Goal: Task Accomplishment & Management: Manage account settings

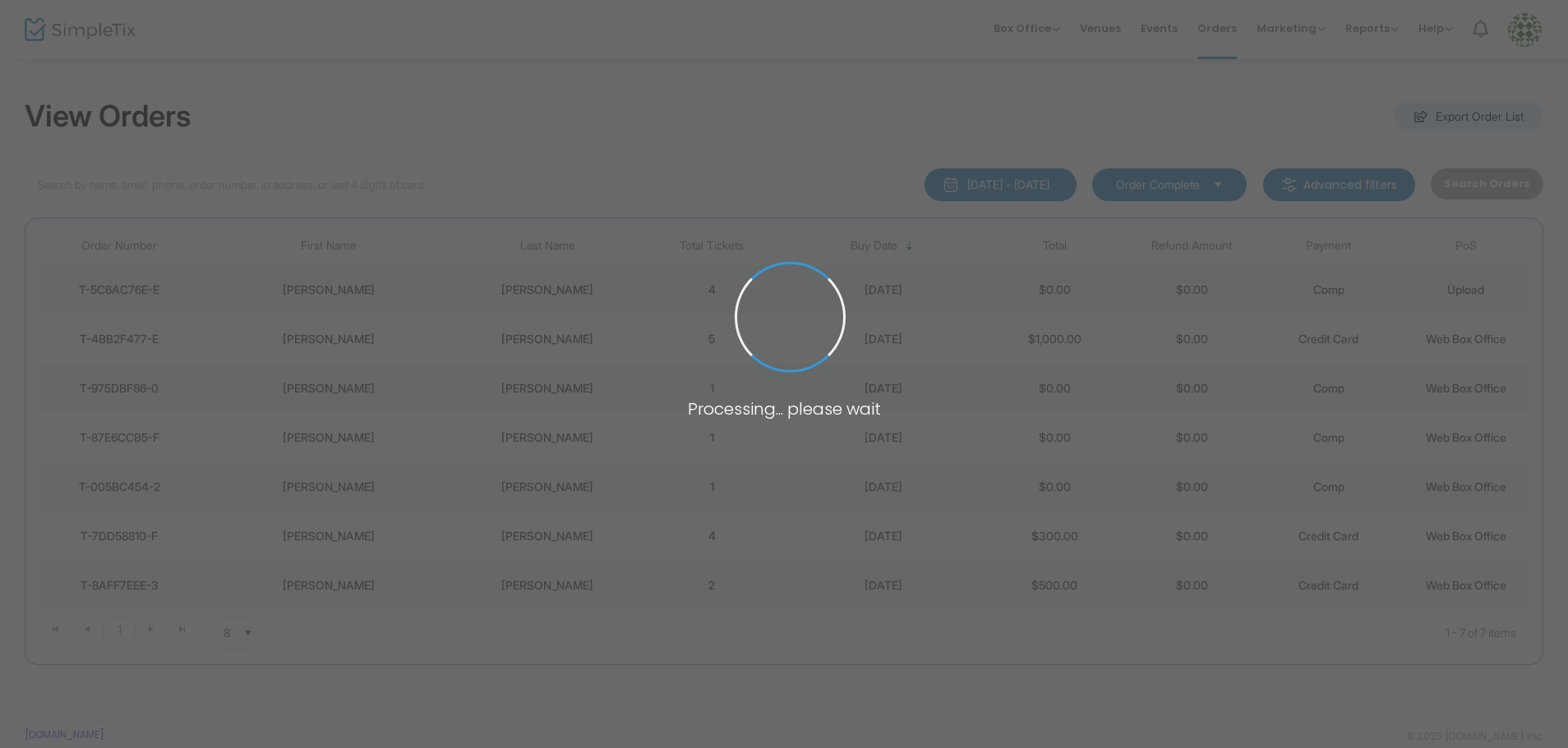
type input "[PERSON_NAME]"
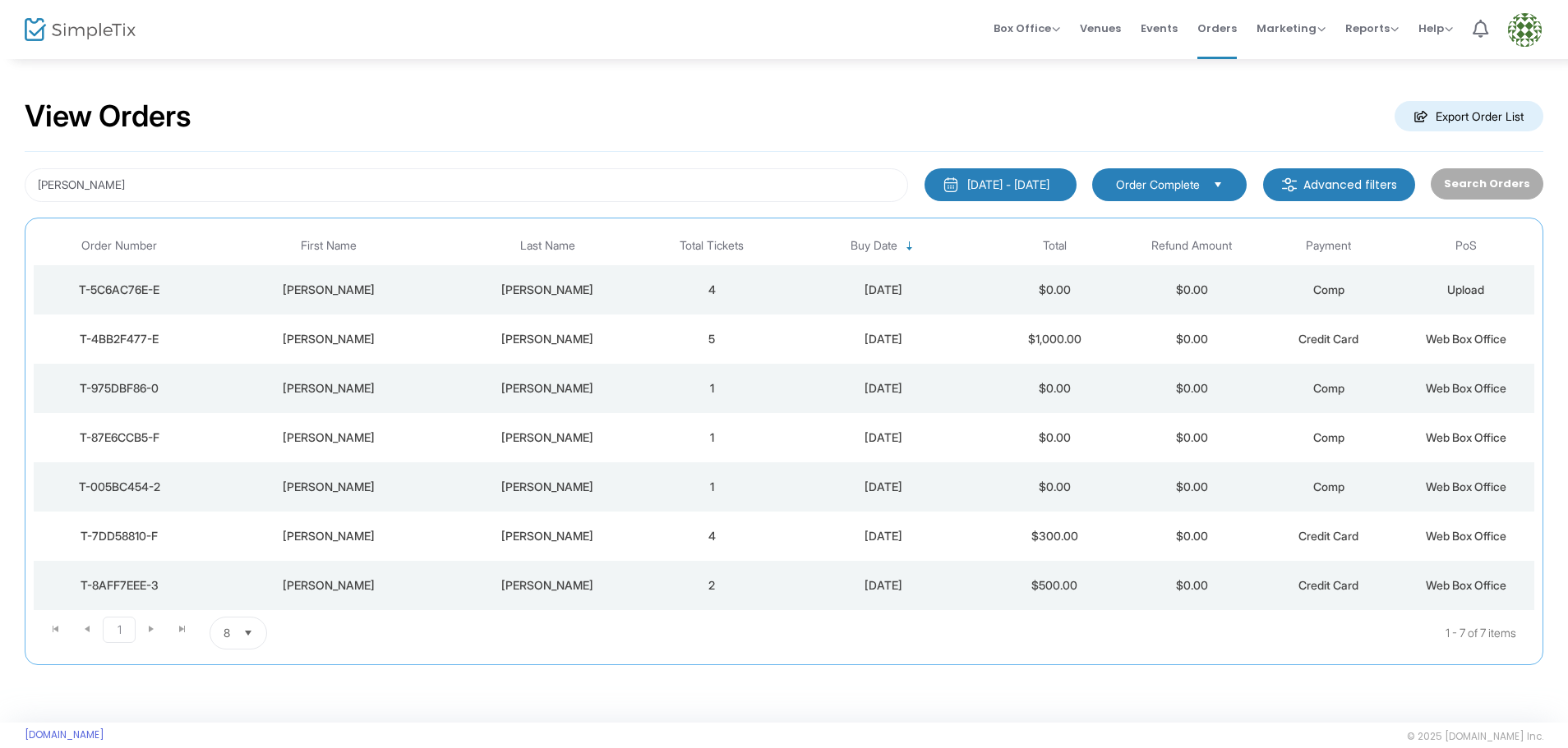
click at [136, 338] on div "T-4BB2F477-E" at bounding box center [118, 339] width 163 height 17
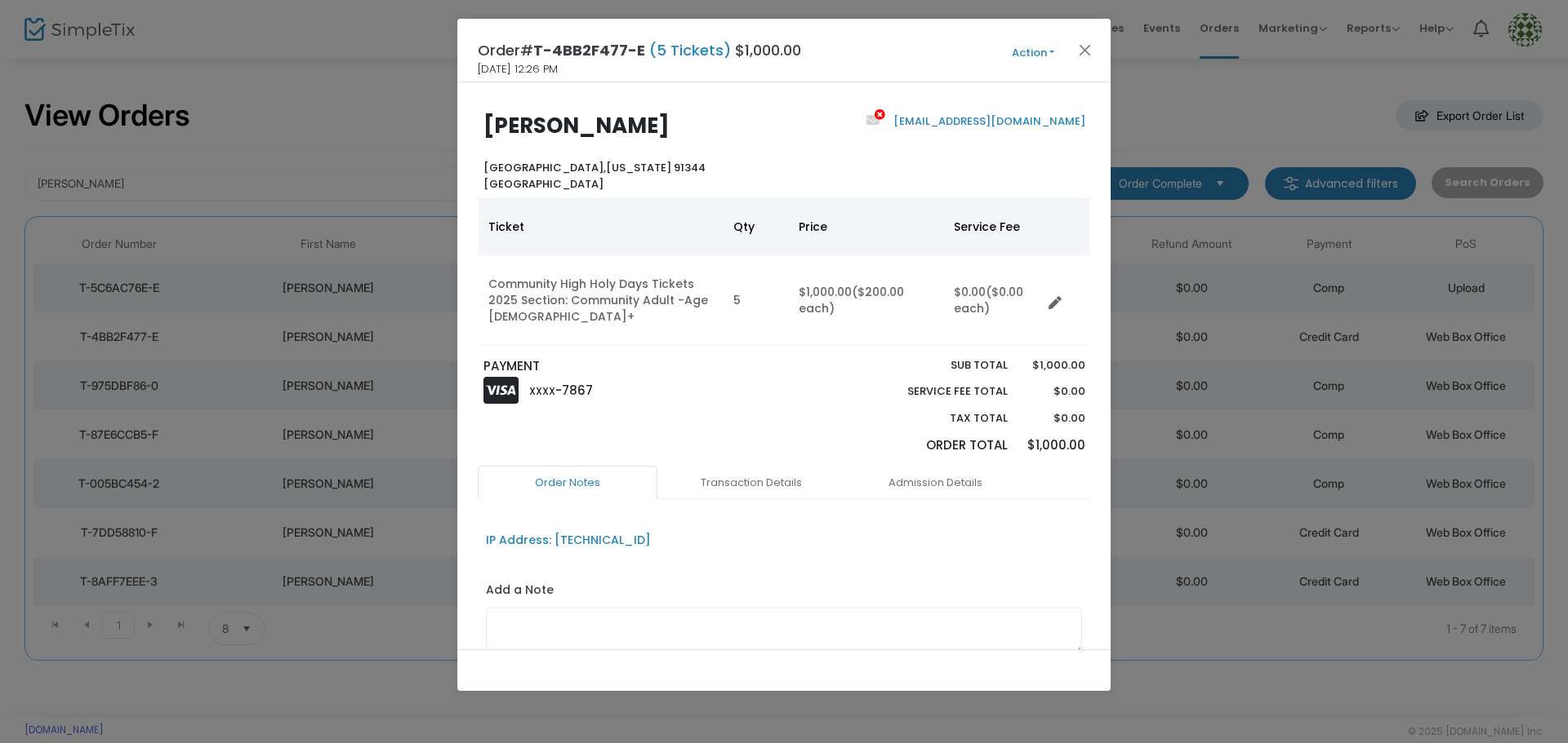
click at [1056, 47] on button "Action" at bounding box center [1032, 53] width 98 height 18
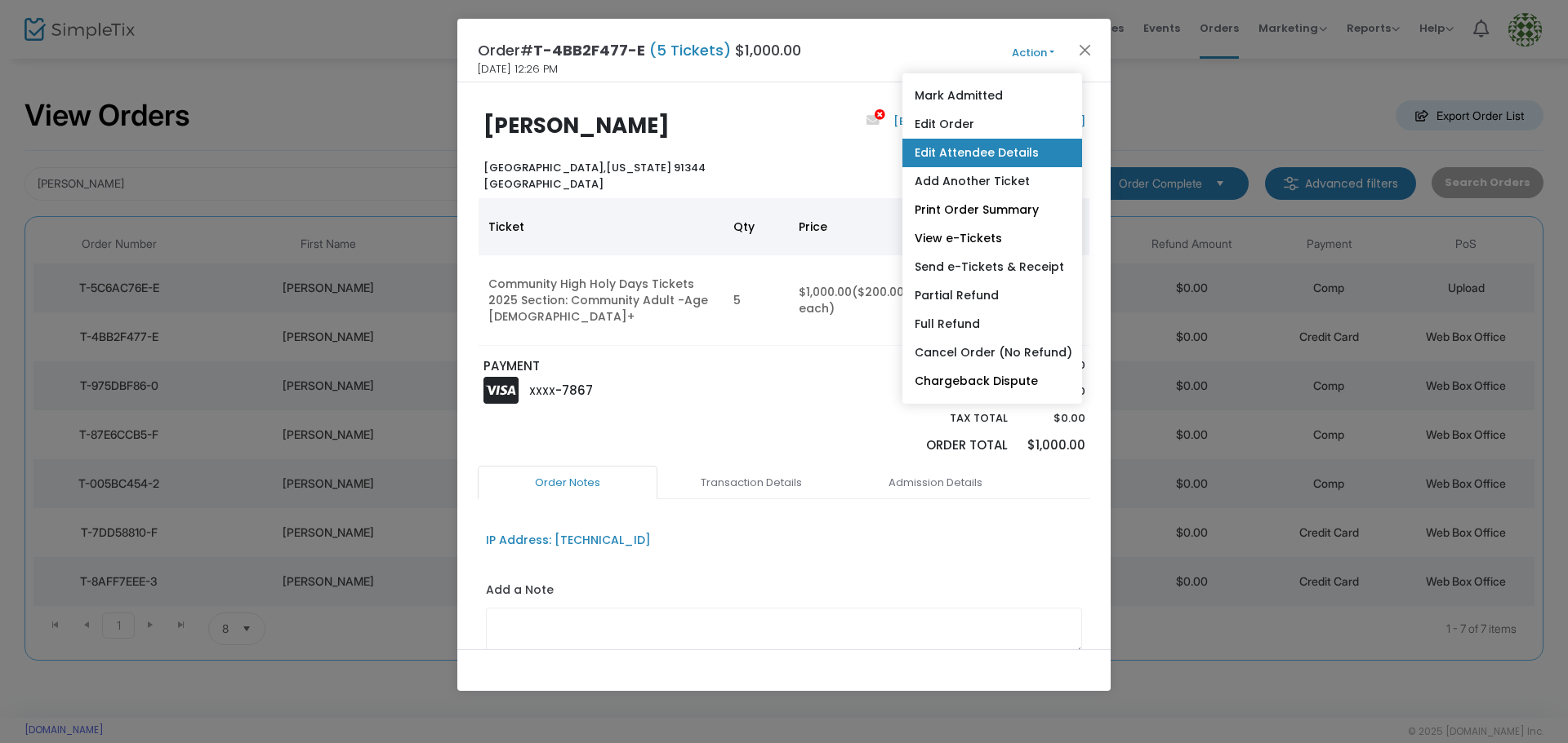
click at [998, 159] on link "Edit Attendee Details" at bounding box center [991, 153] width 179 height 28
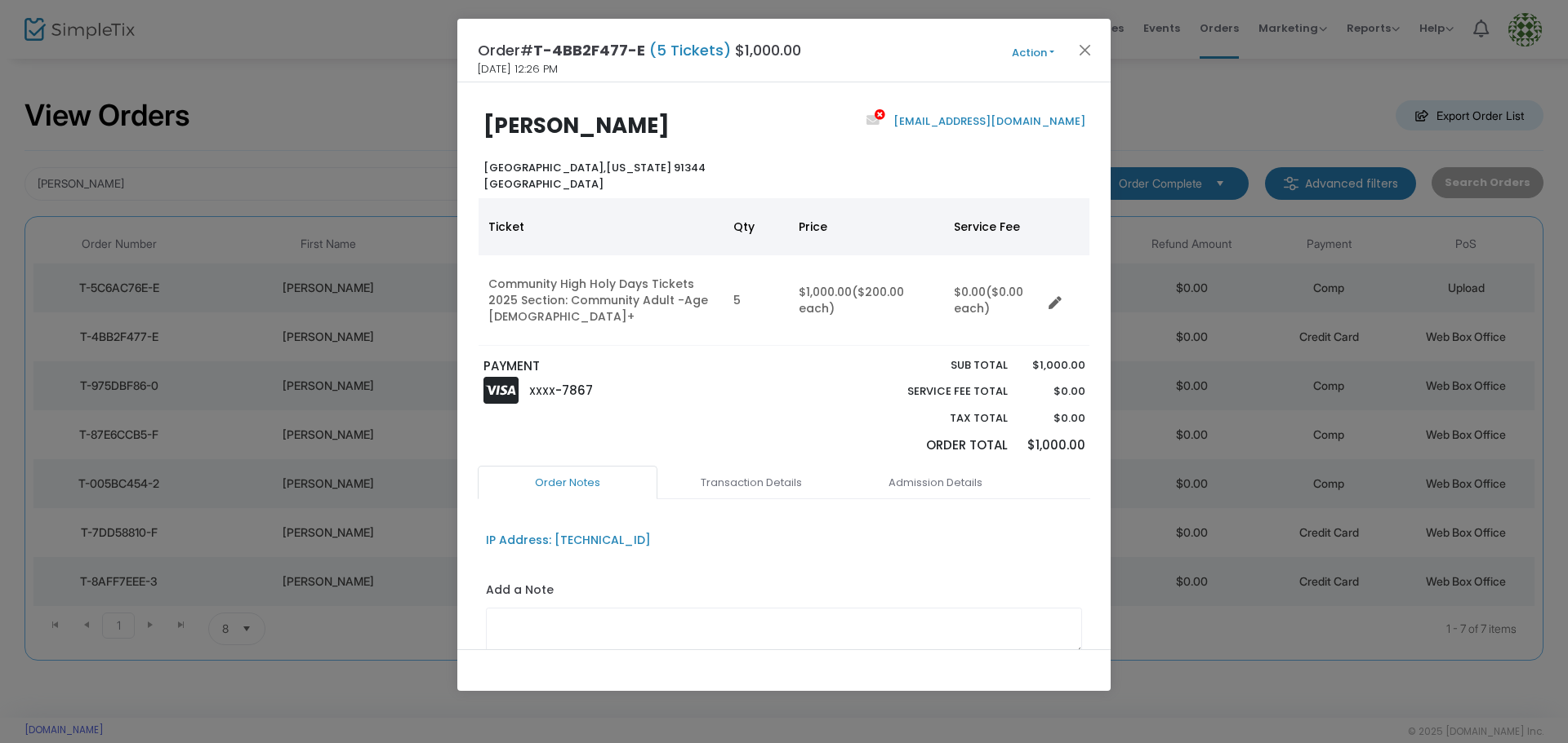
click at [1053, 48] on button "Action" at bounding box center [1032, 53] width 98 height 18
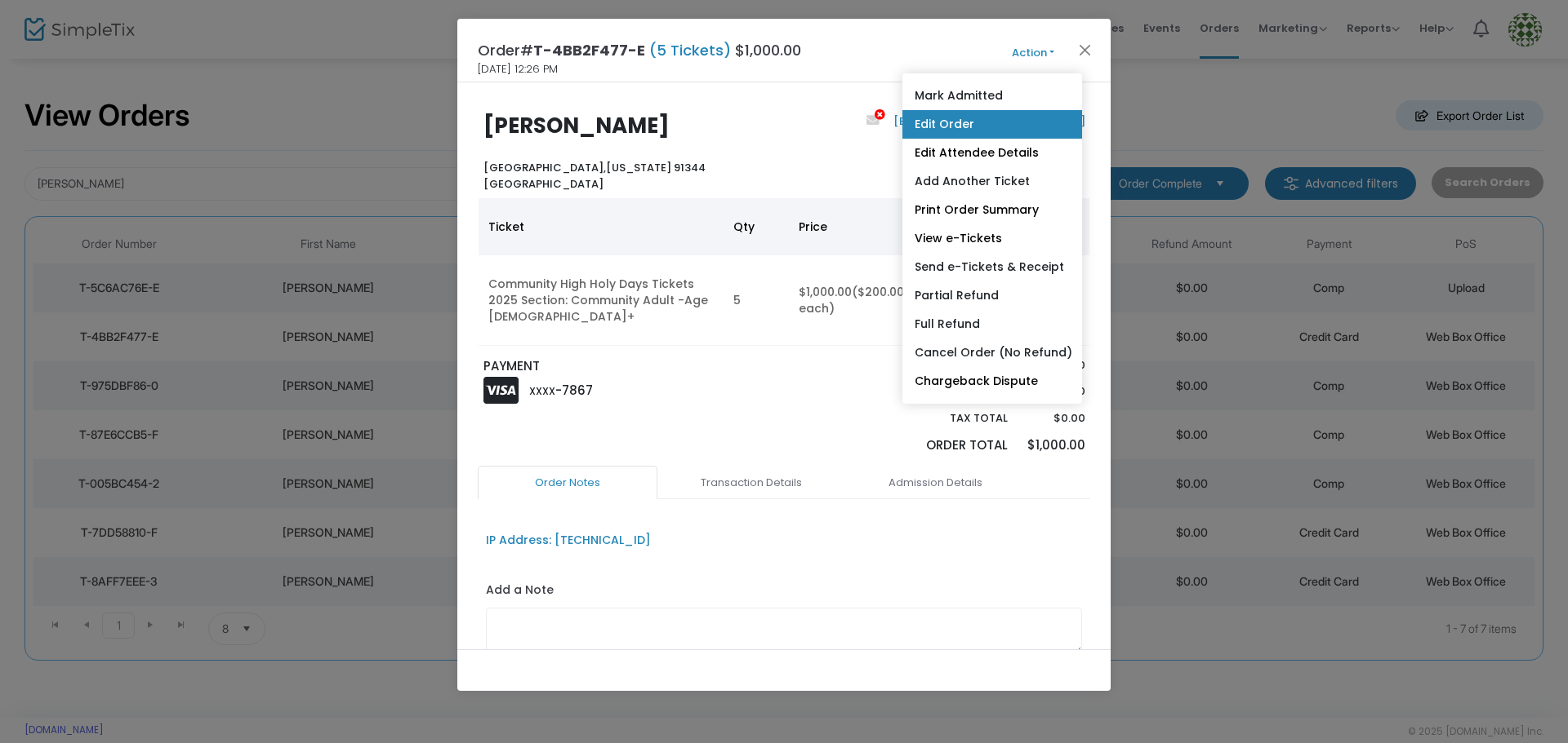
click at [946, 120] on link "Edit Order" at bounding box center [991, 124] width 179 height 28
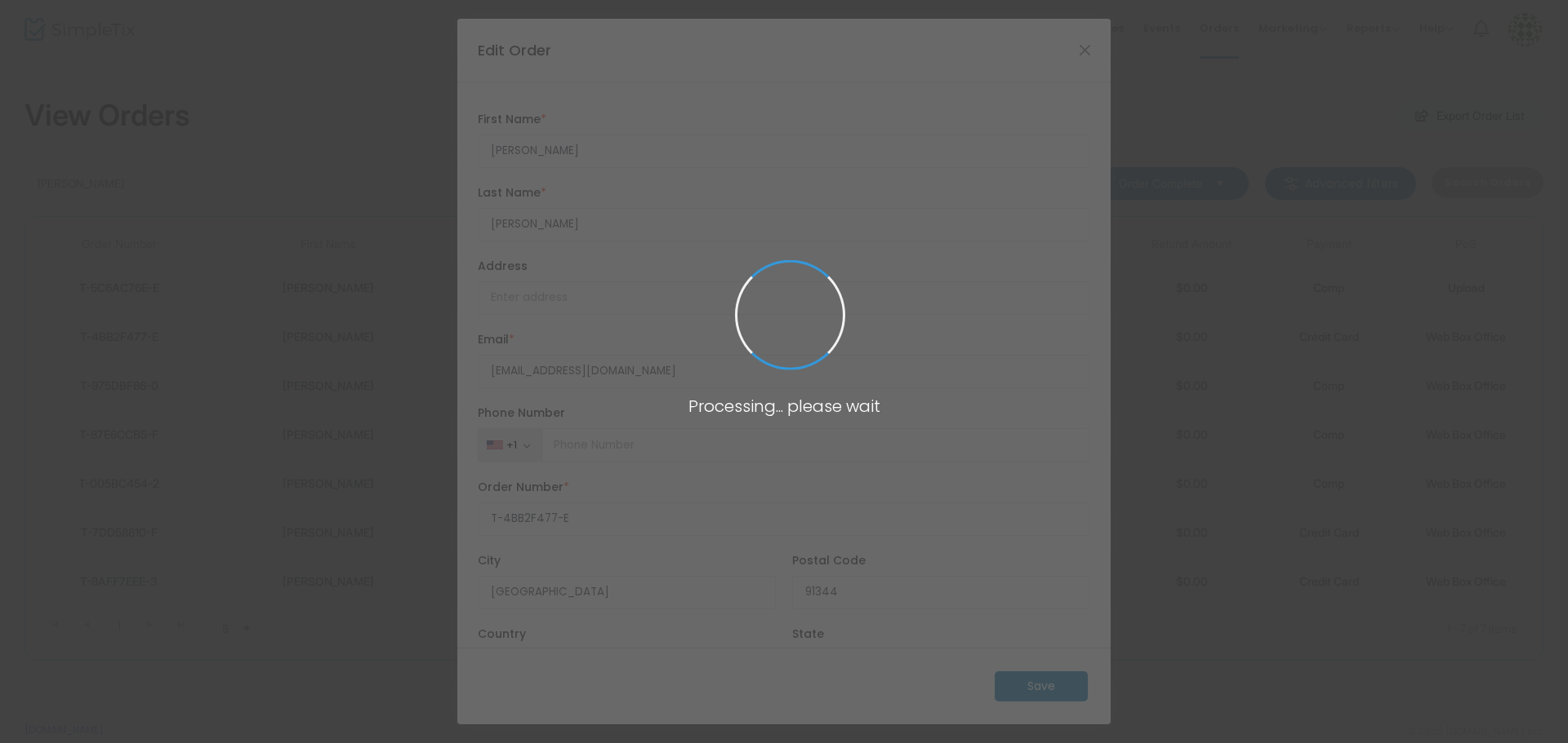
type input "California"
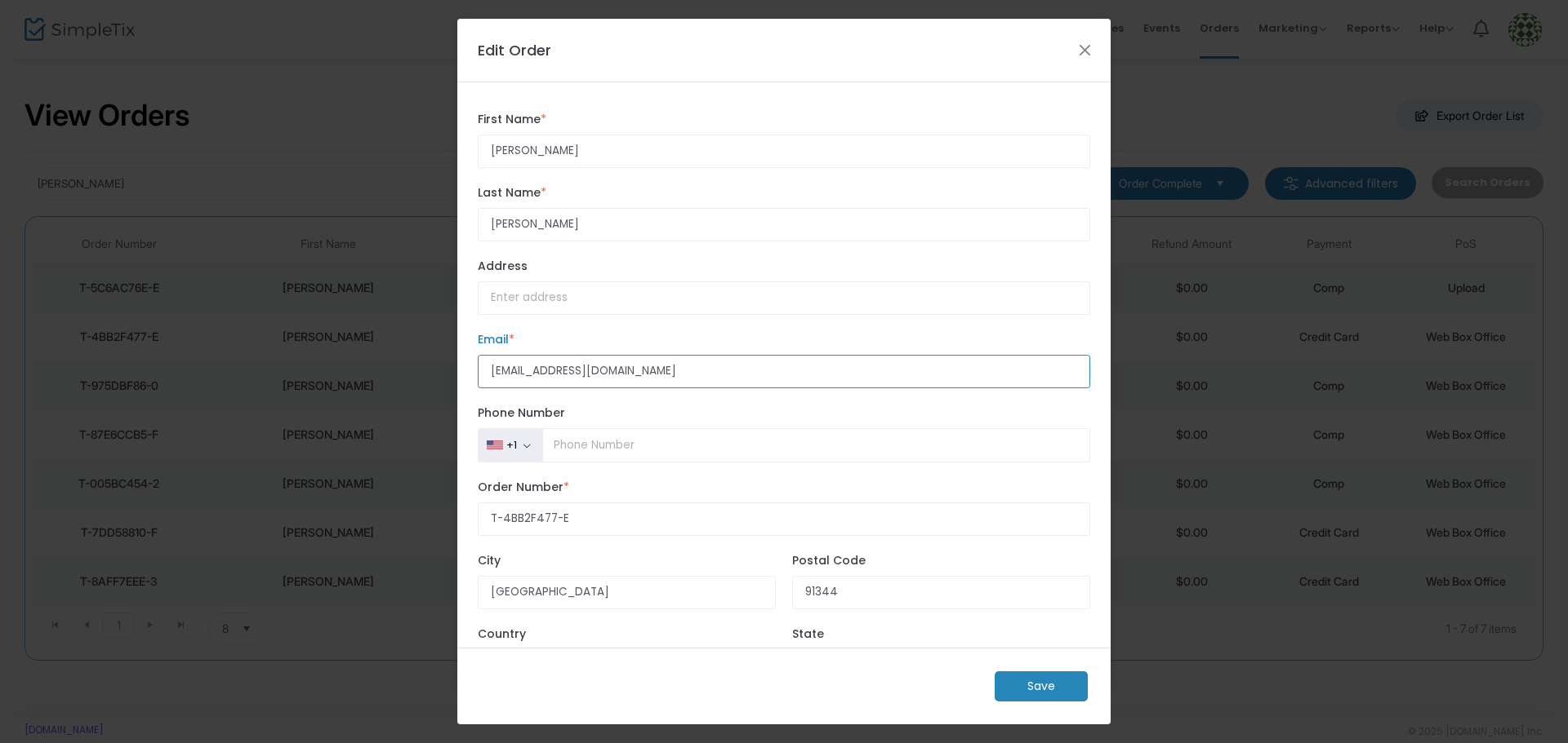
drag, startPoint x: 521, startPoint y: 373, endPoint x: 533, endPoint y: 369, distance: 12.6
click at [522, 373] on input "js.bbok@verizon.net" at bounding box center [784, 372] width 612 height 33
type input "js.books@verizon.net"
click at [1043, 690] on m-button "Save" at bounding box center [1040, 686] width 93 height 30
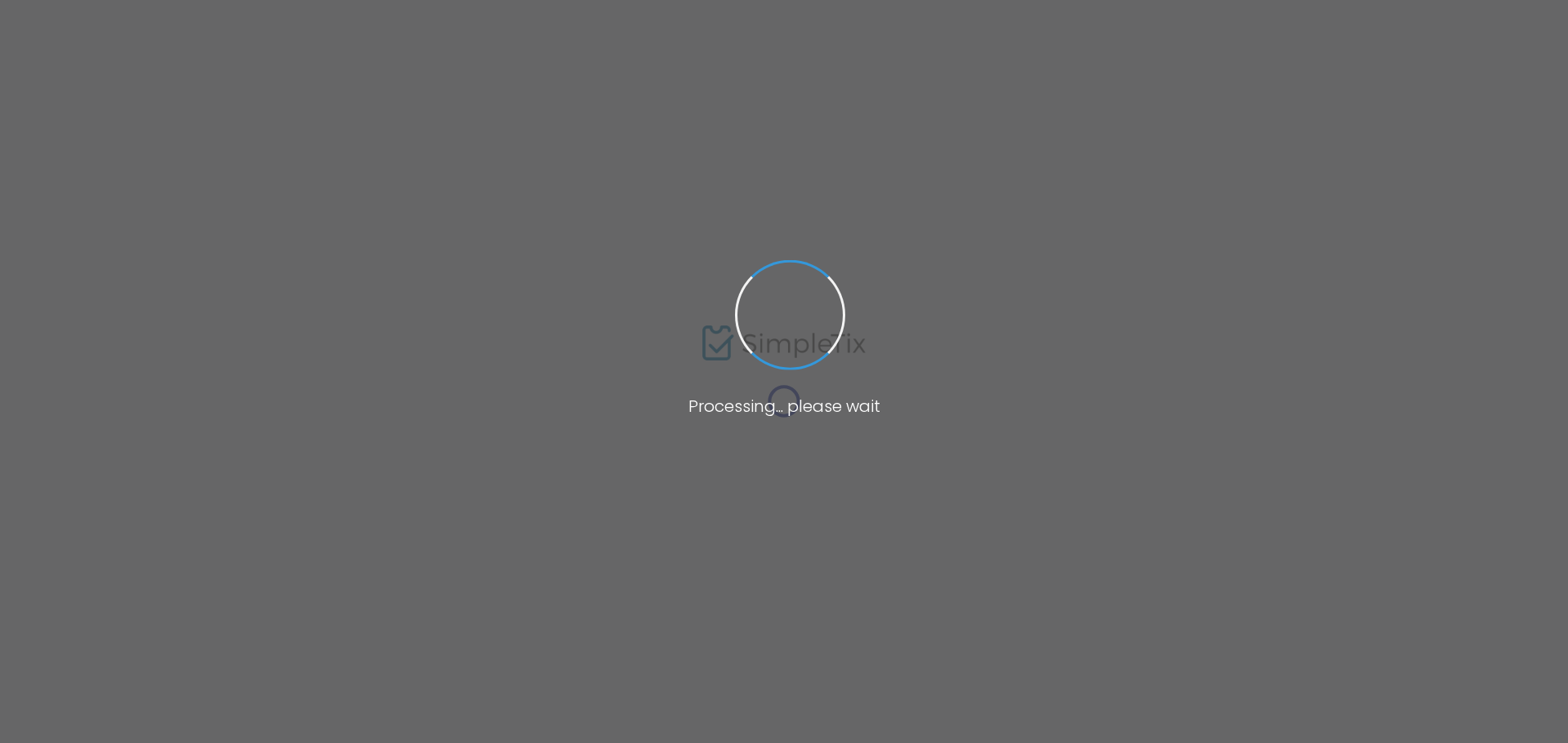
type input "smith"
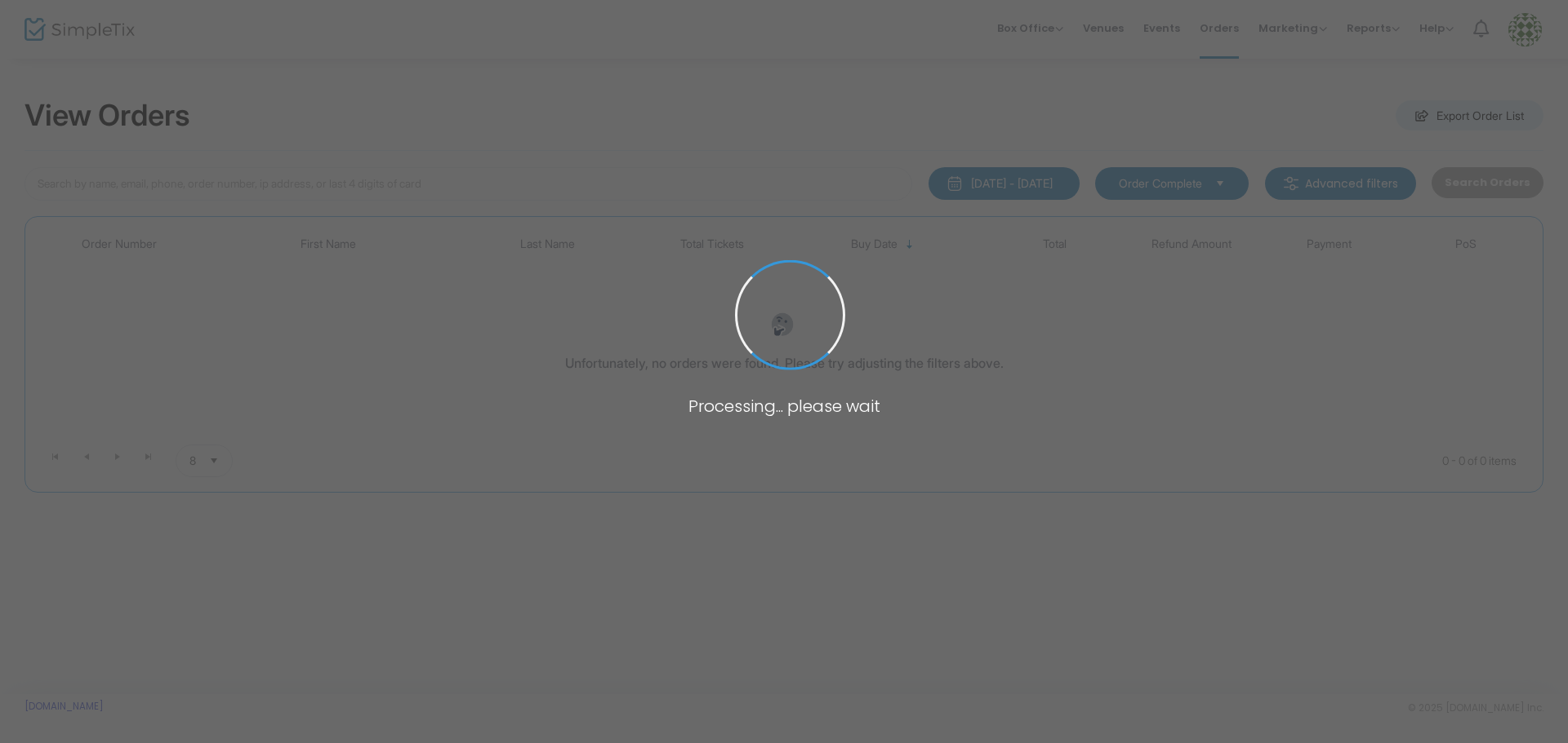
type input "[PERSON_NAME]"
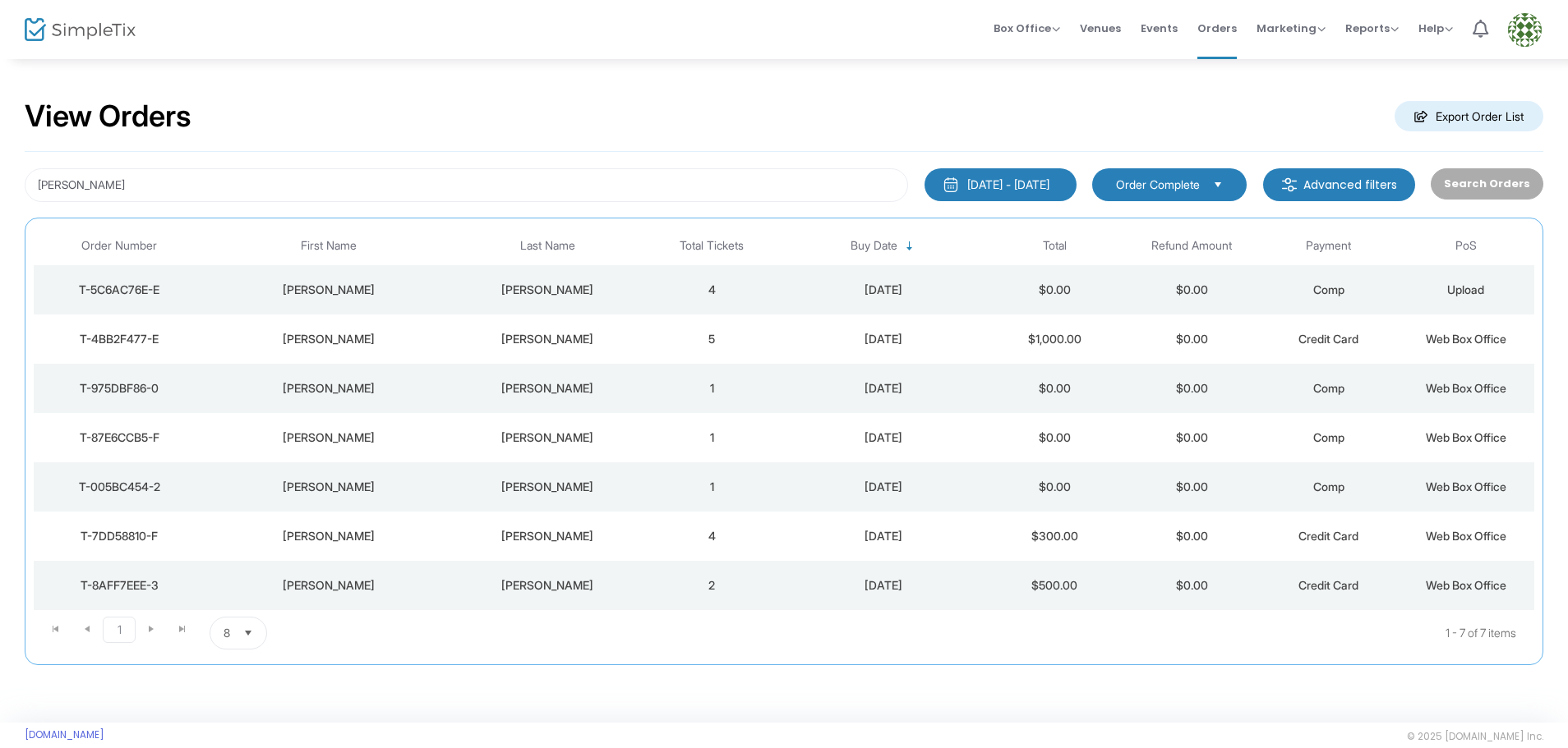
click at [142, 331] on div "T-4BB2F477-E" at bounding box center [118, 339] width 163 height 17
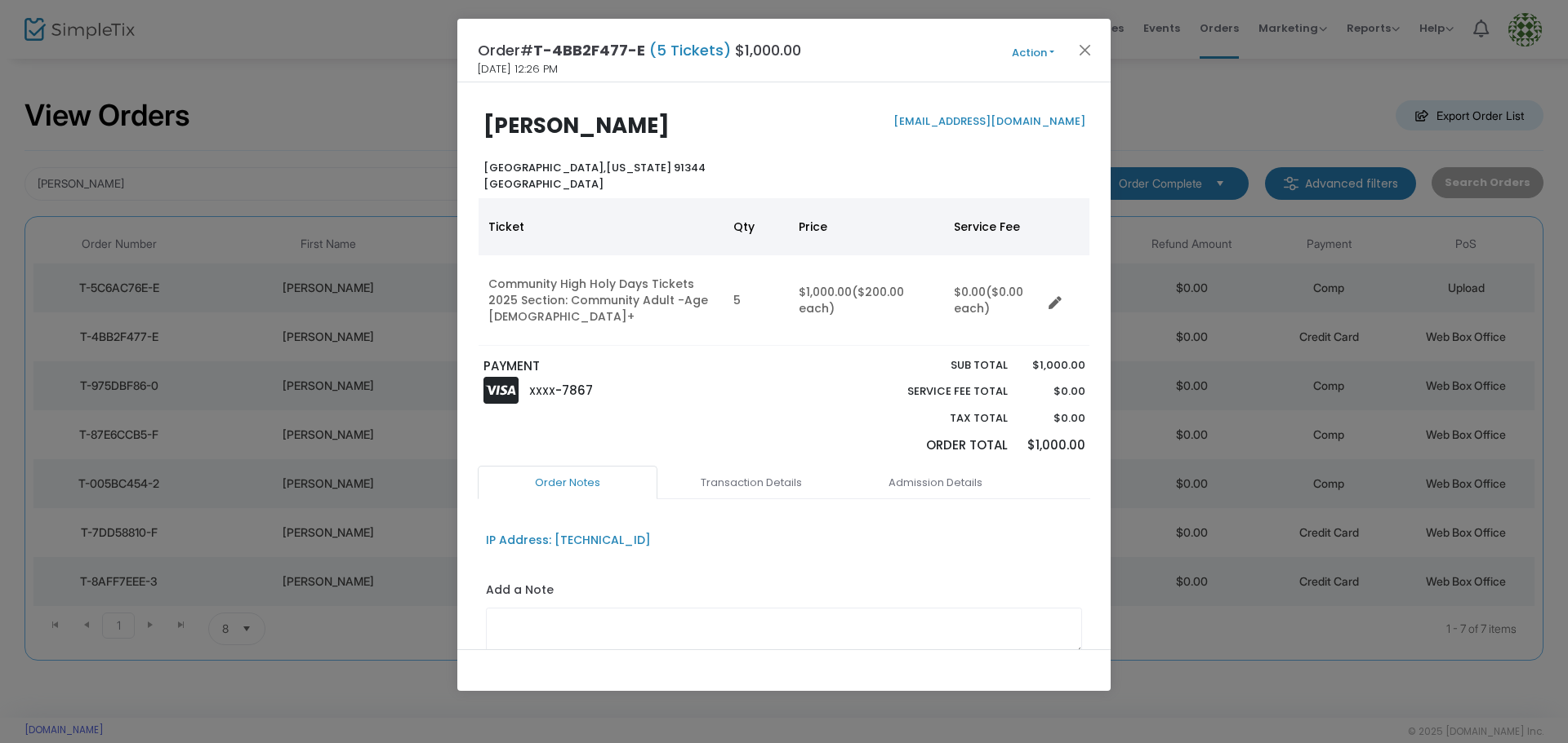
click at [1053, 52] on button "Action" at bounding box center [1032, 53] width 98 height 18
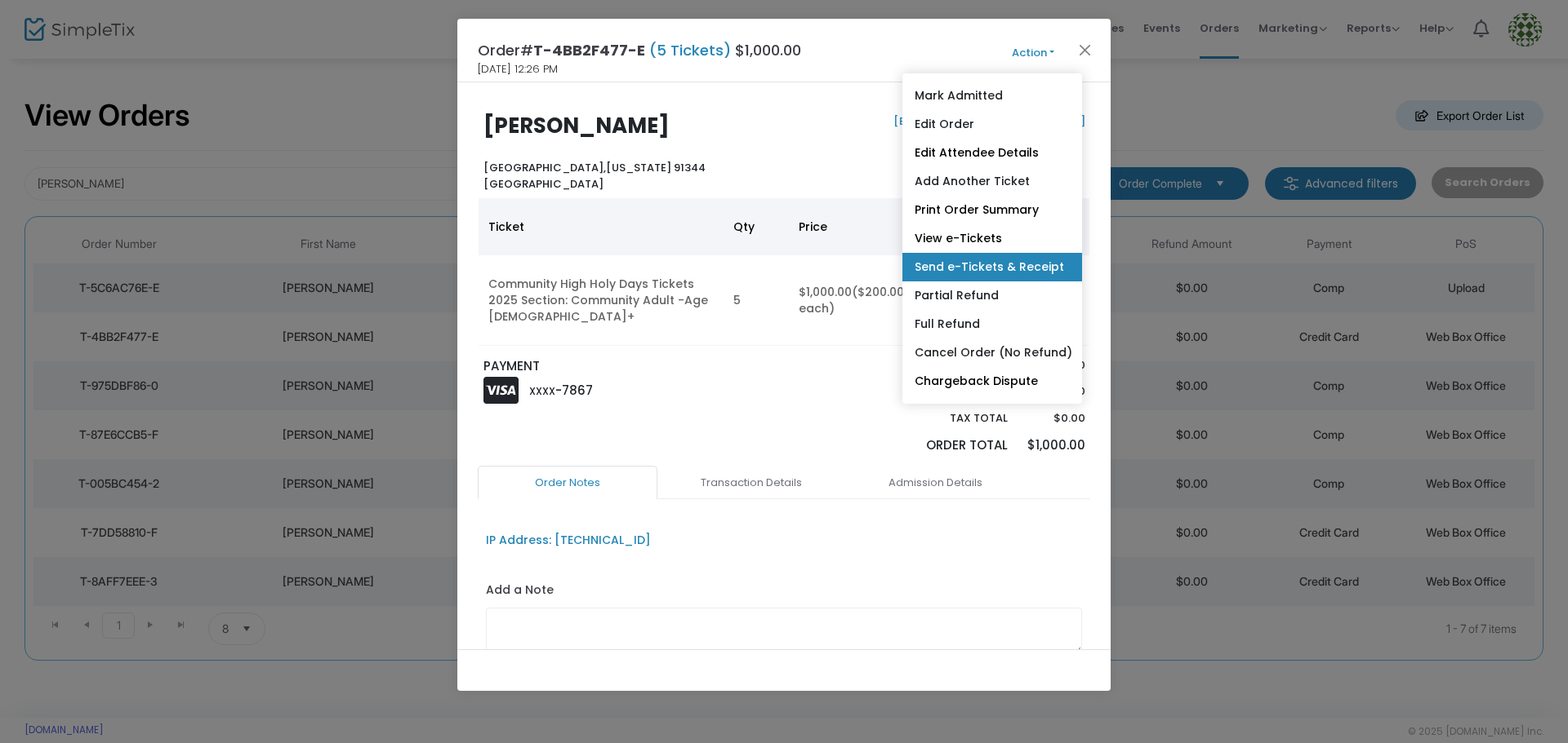
click at [1017, 262] on link "Send e-Tickets & Receipt" at bounding box center [991, 266] width 179 height 28
type input "[EMAIL_ADDRESS][DOMAIN_NAME]"
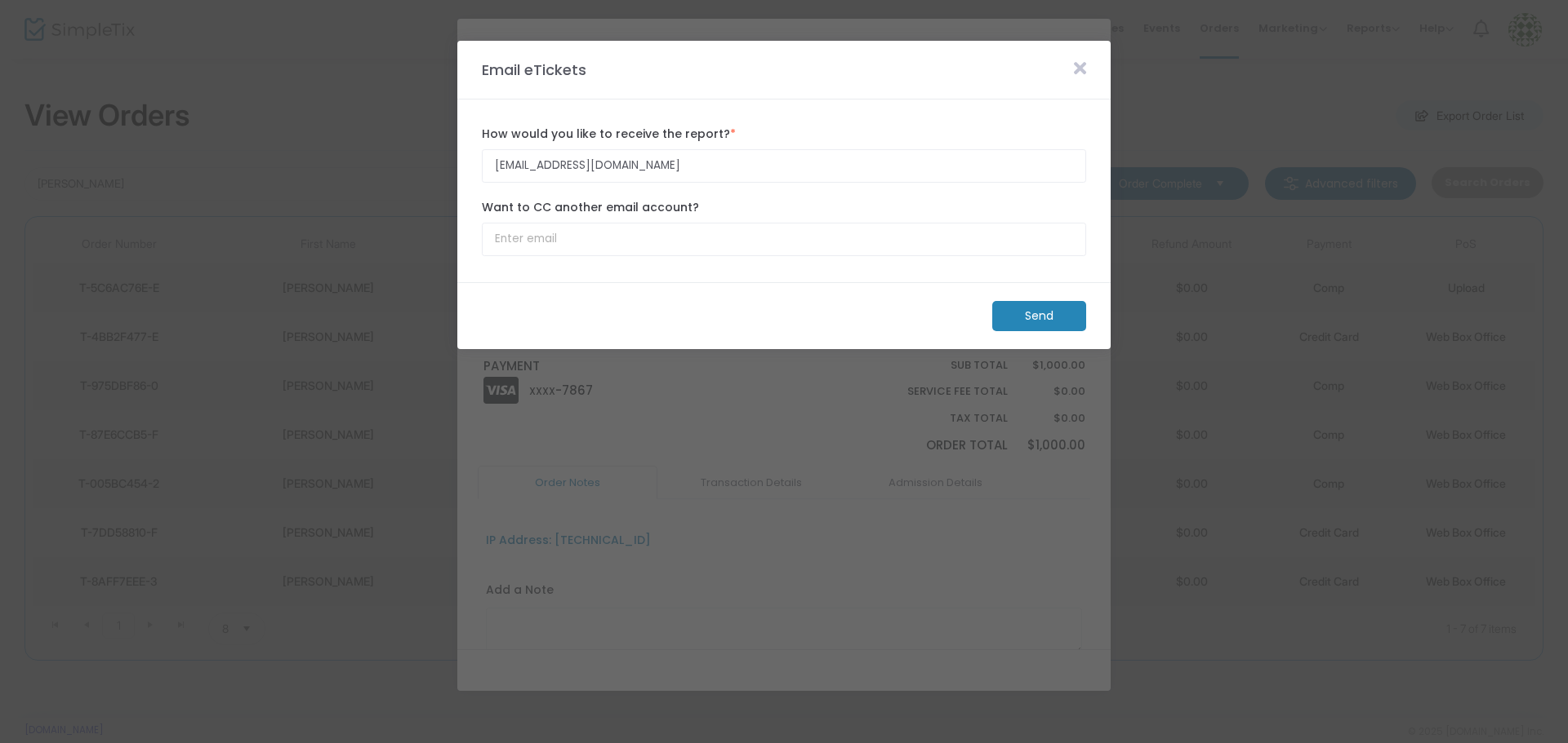
click at [1059, 314] on m-button "Send" at bounding box center [1039, 316] width 94 height 30
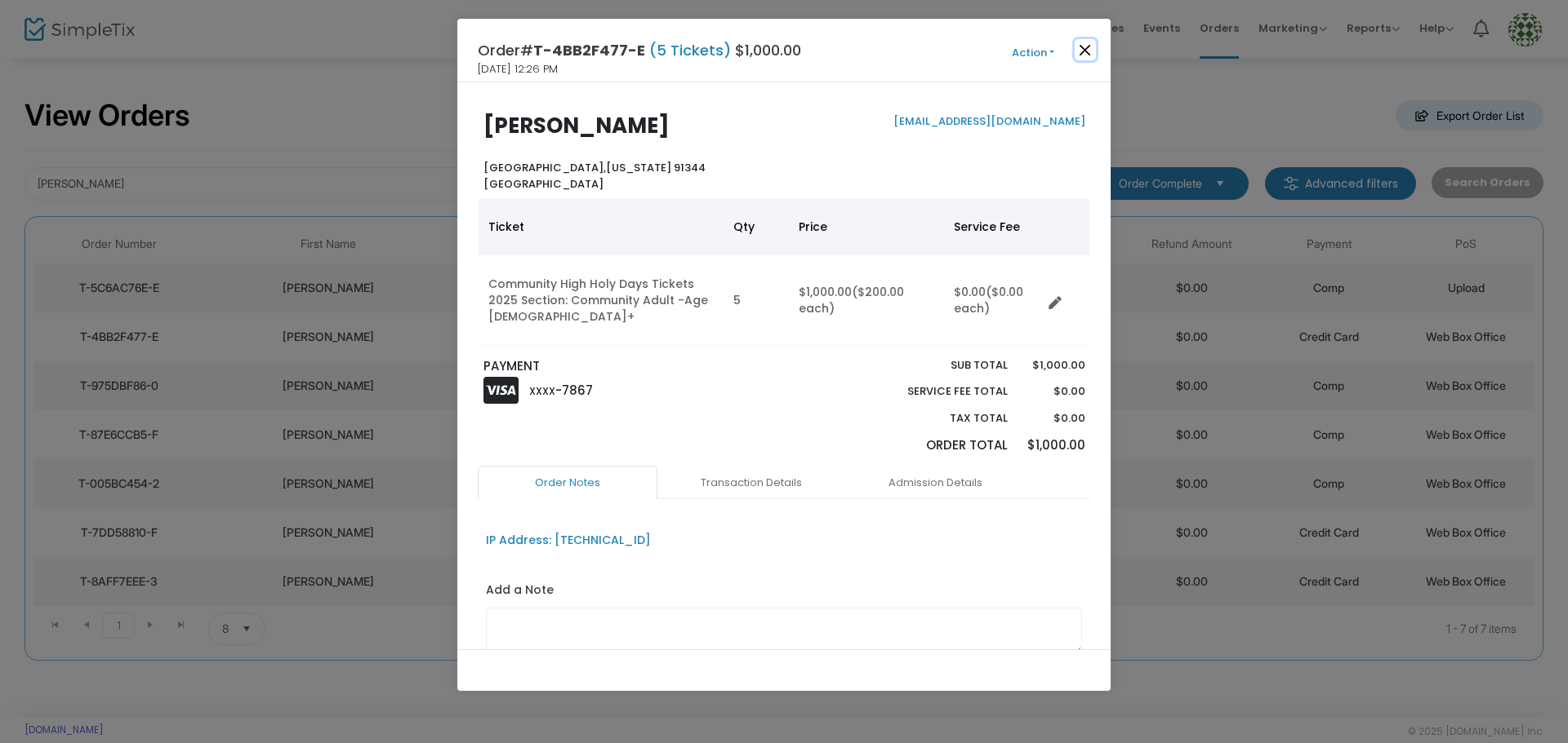
click at [1081, 52] on button "Close" at bounding box center [1085, 50] width 22 height 22
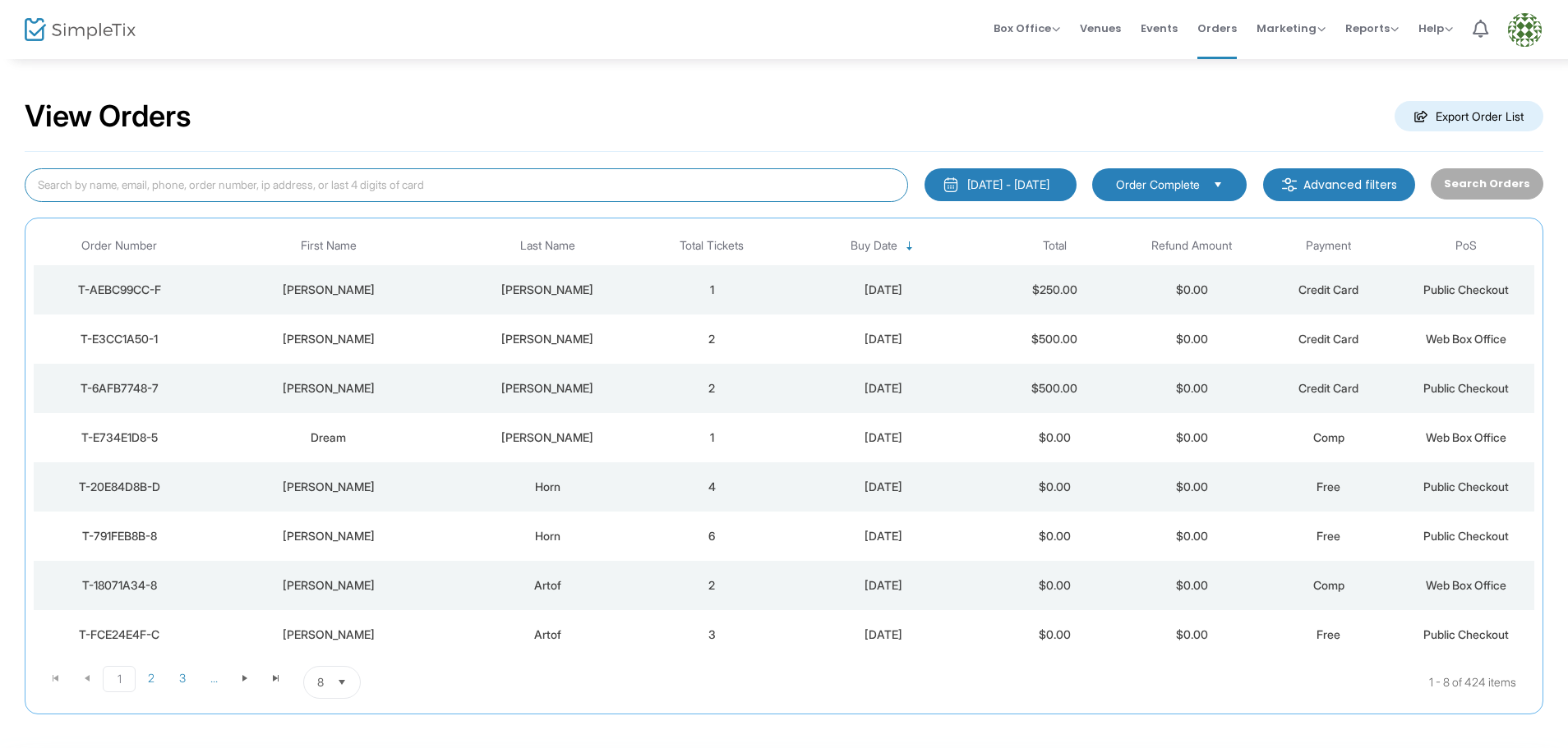
click at [71, 188] on input at bounding box center [466, 185] width 883 height 34
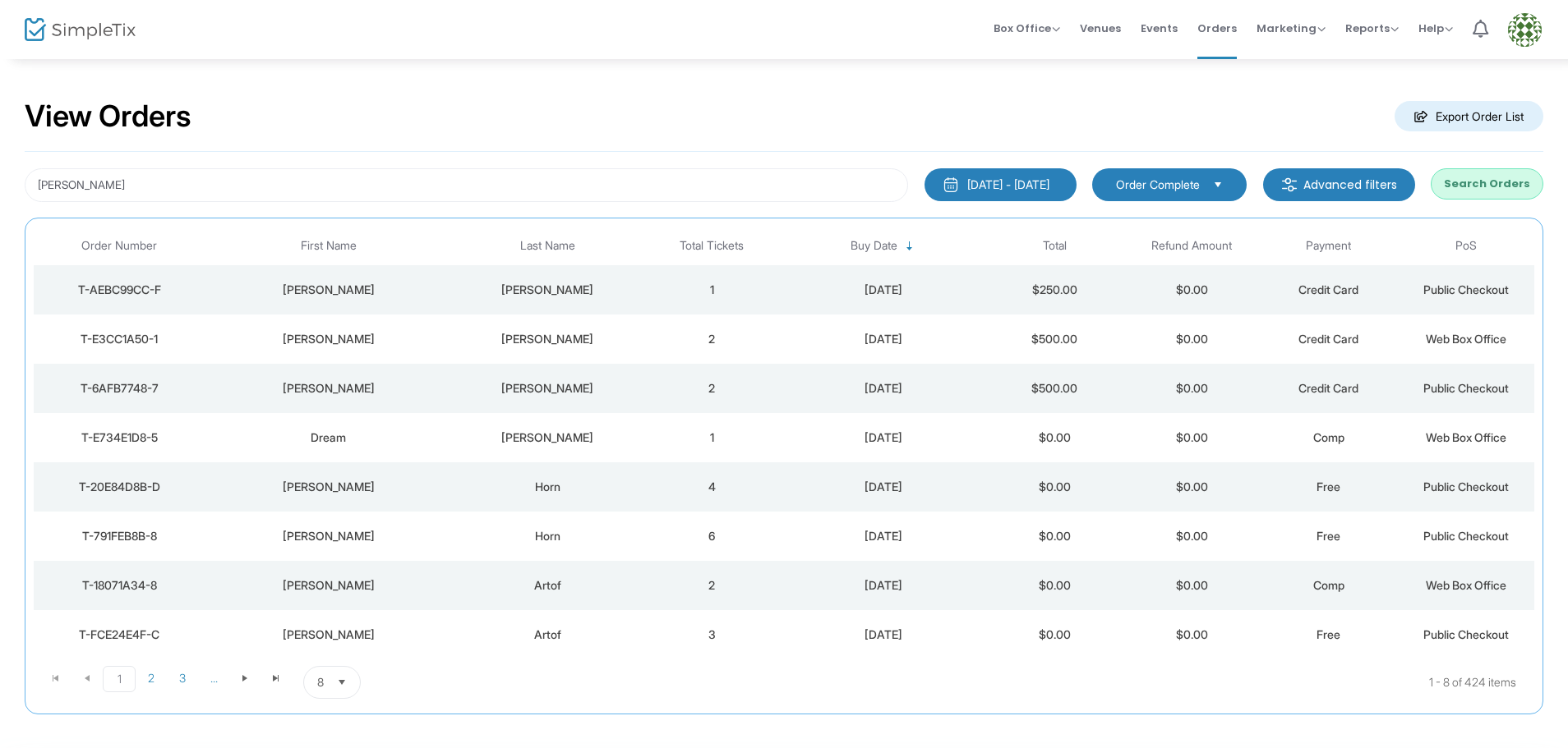
click at [1489, 178] on button "Search Orders" at bounding box center [1486, 184] width 112 height 32
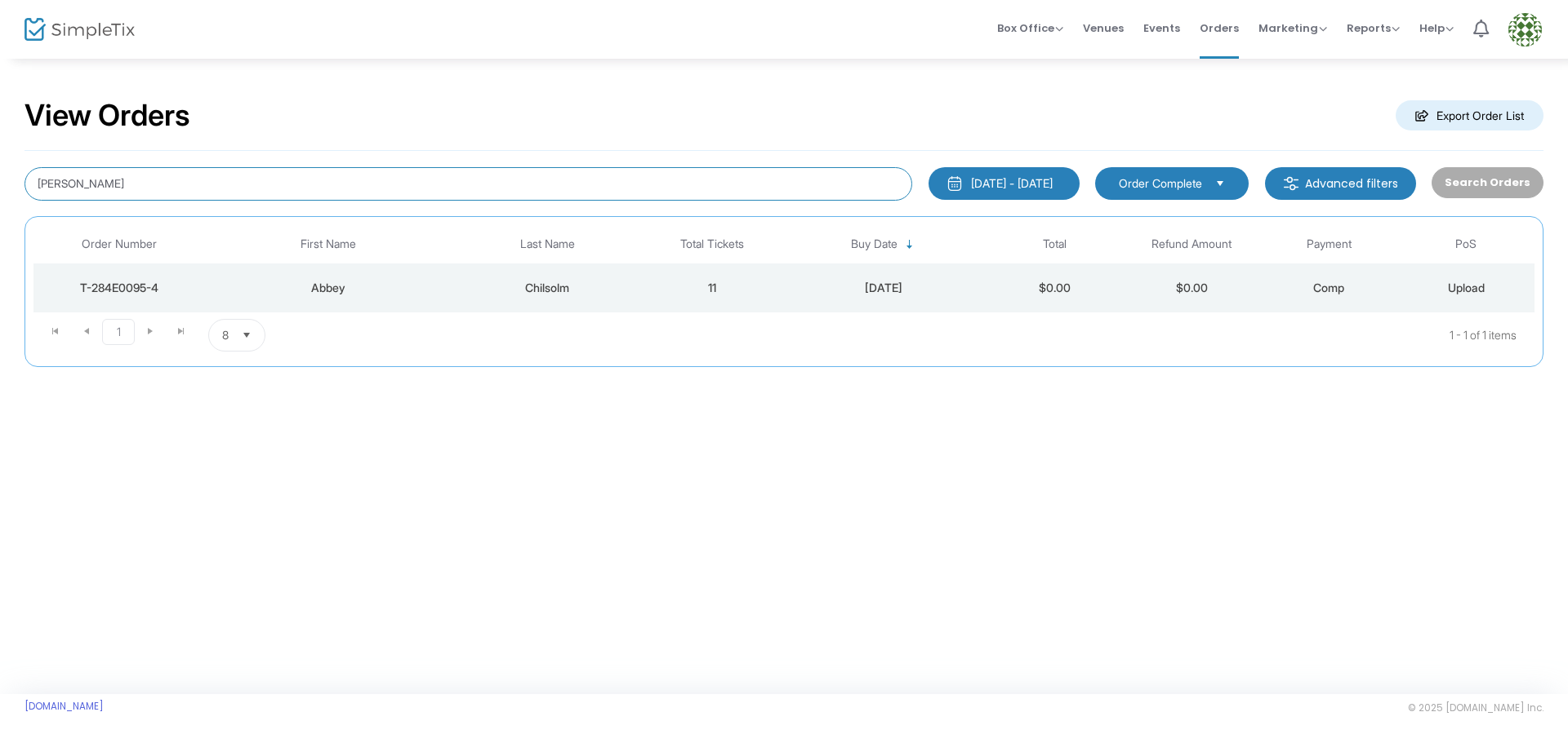
click at [150, 179] on input "lipman" at bounding box center [468, 184] width 887 height 33
type input "l"
type input "roffman"
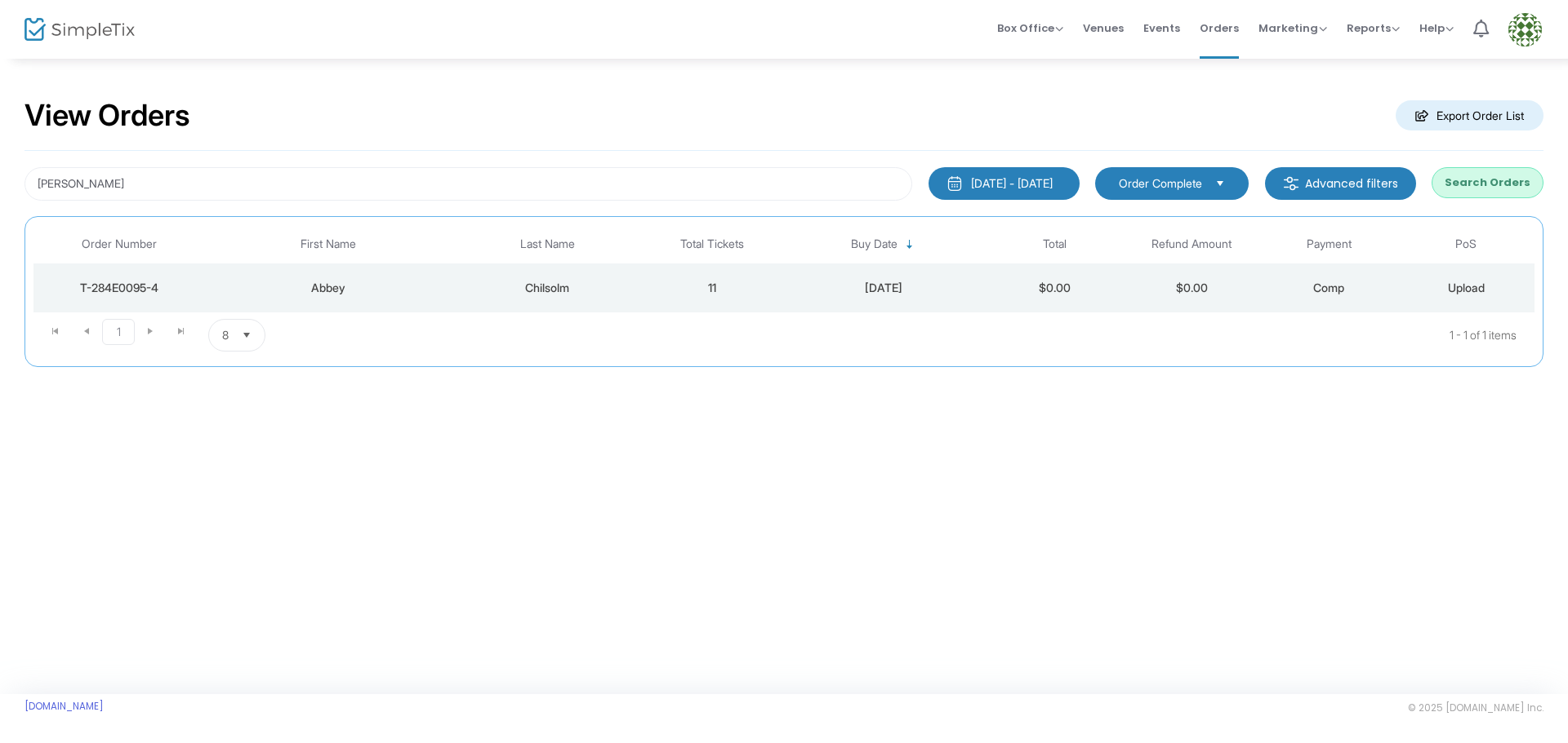
click at [1469, 178] on button "Search Orders" at bounding box center [1487, 183] width 112 height 31
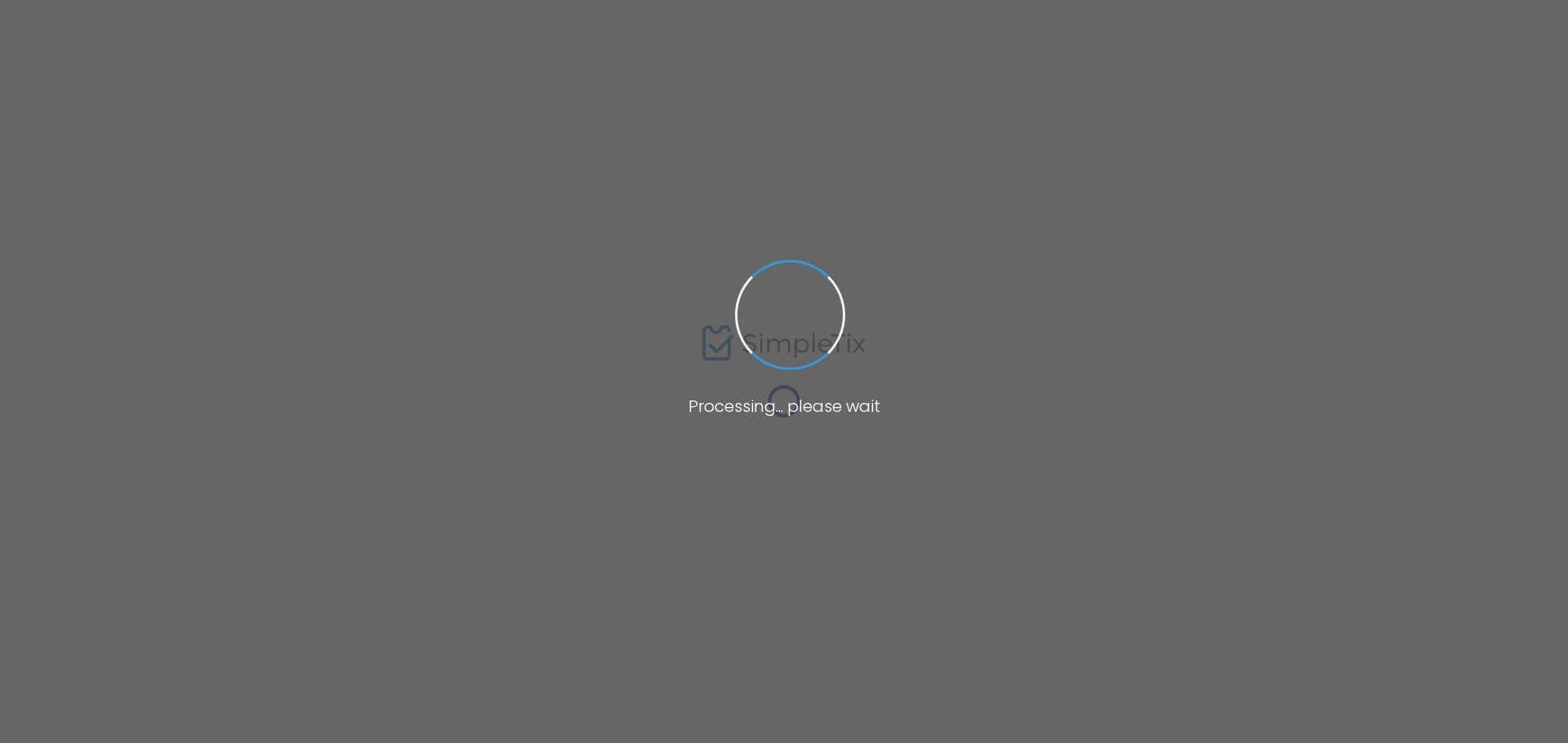
type input "[PERSON_NAME]"
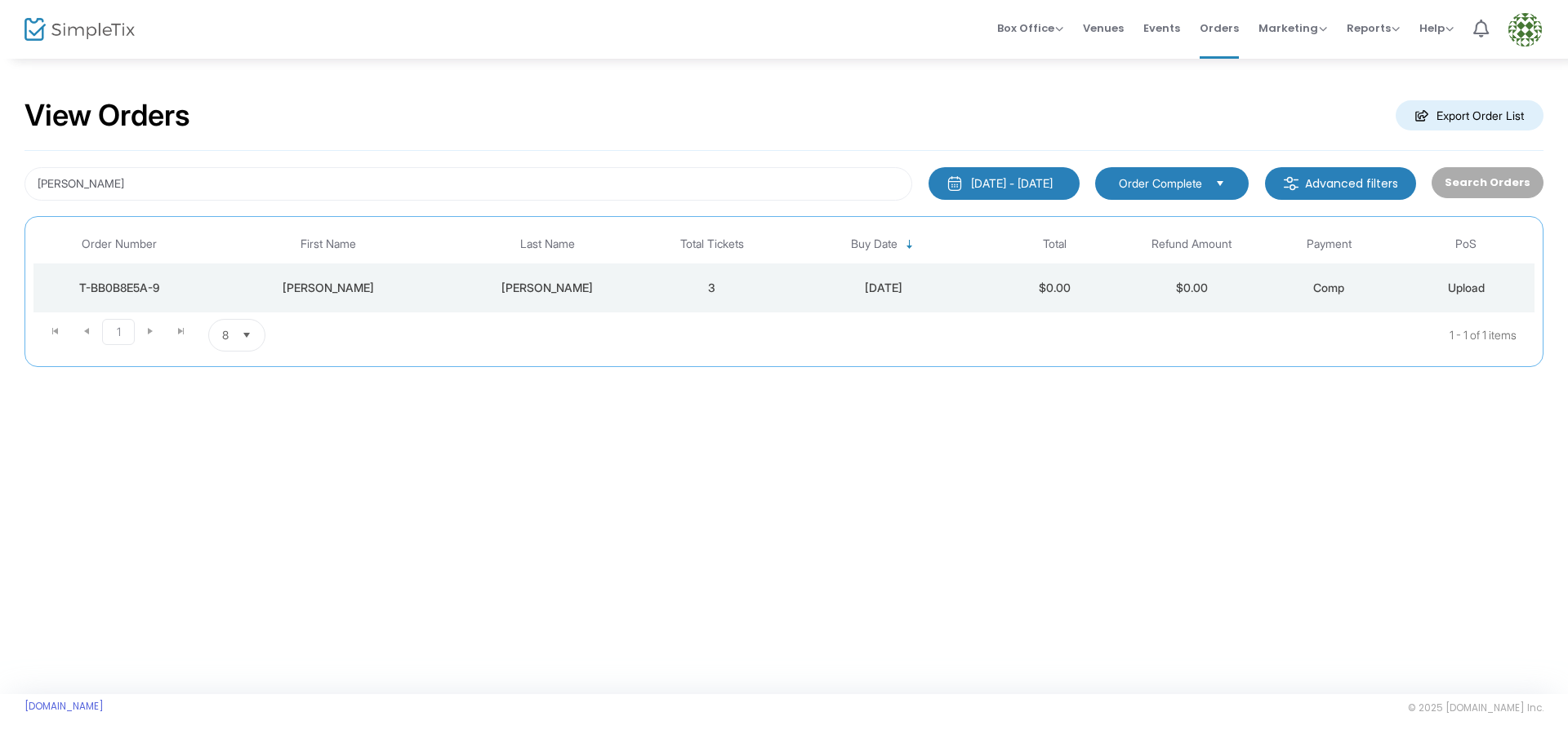
click at [140, 283] on div "T-BB0B8E5A-9" at bounding box center [119, 288] width 164 height 17
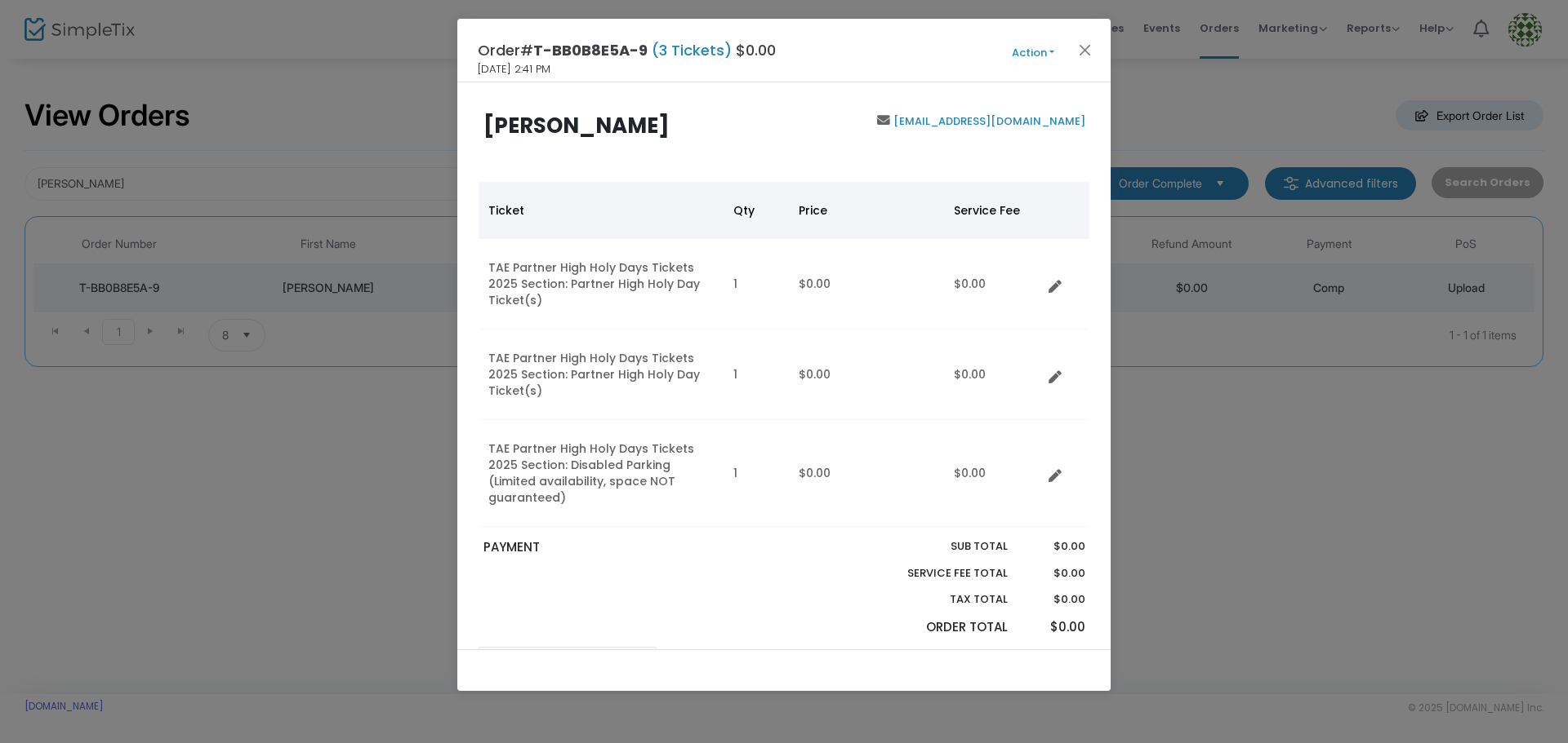
click at [1052, 51] on button "Action" at bounding box center [1032, 53] width 98 height 18
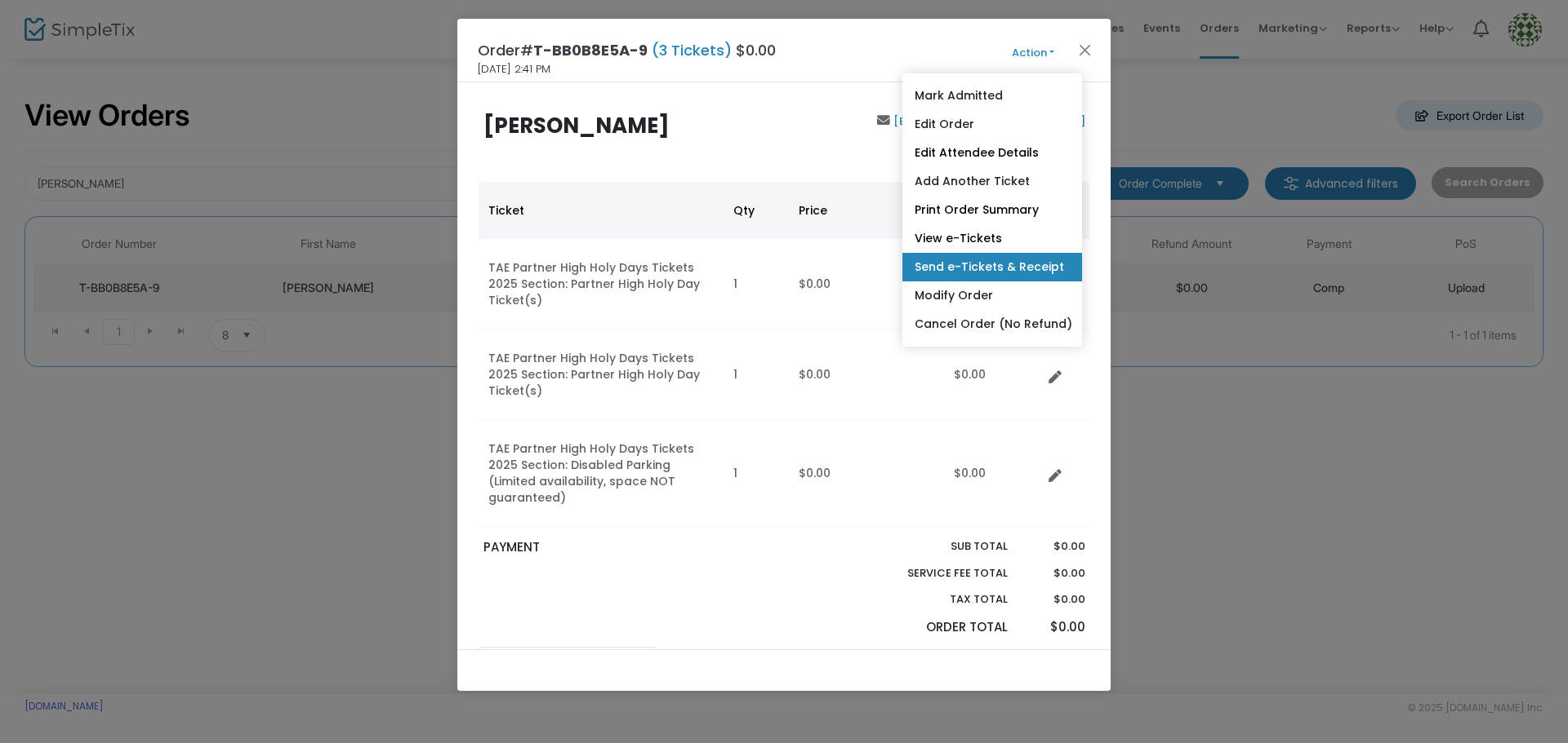
click at [1009, 264] on link "Send e-Tickets & Receipt" at bounding box center [991, 266] width 179 height 28
type input "maron@pacbell.net"
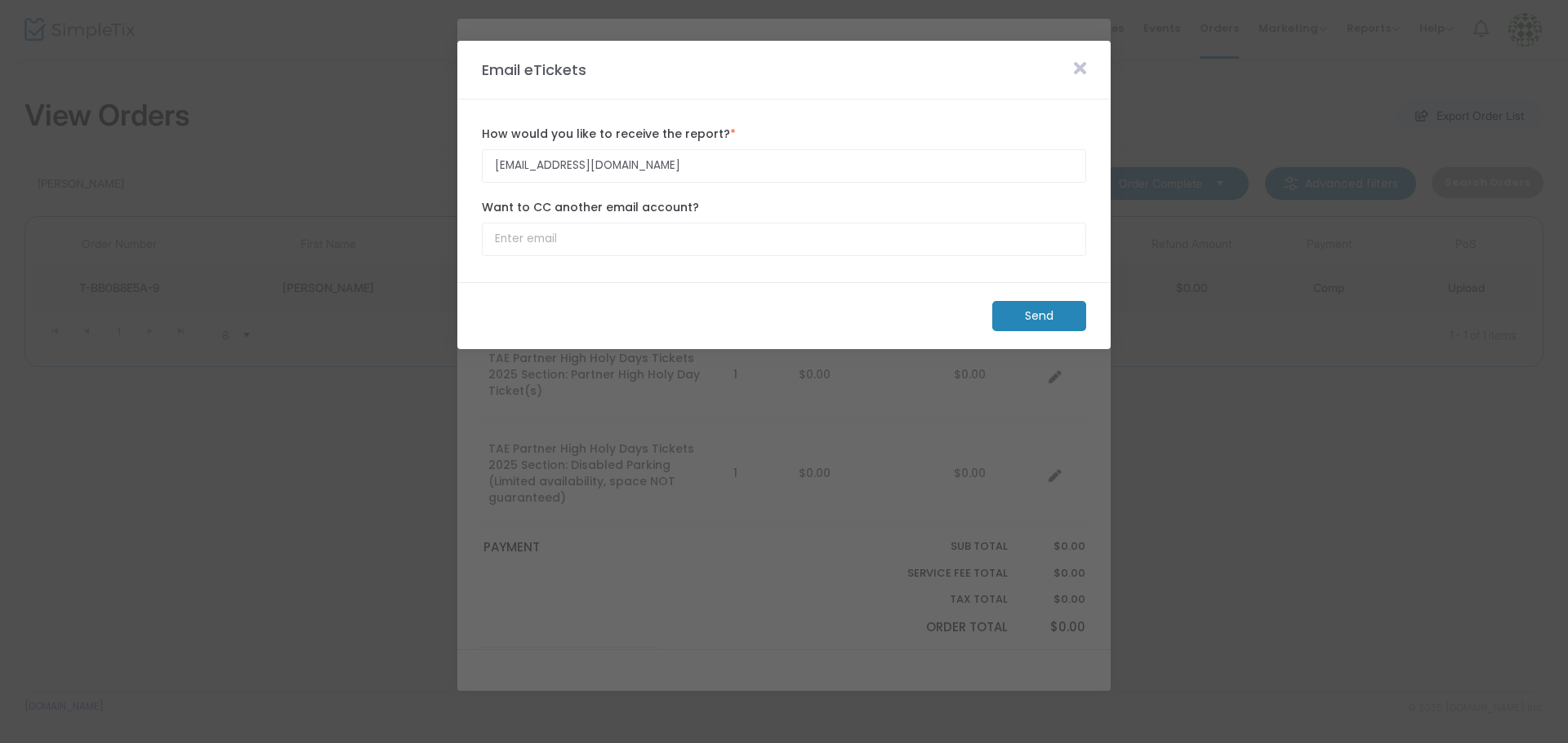
click at [1038, 316] on m-button "Send" at bounding box center [1039, 316] width 94 height 30
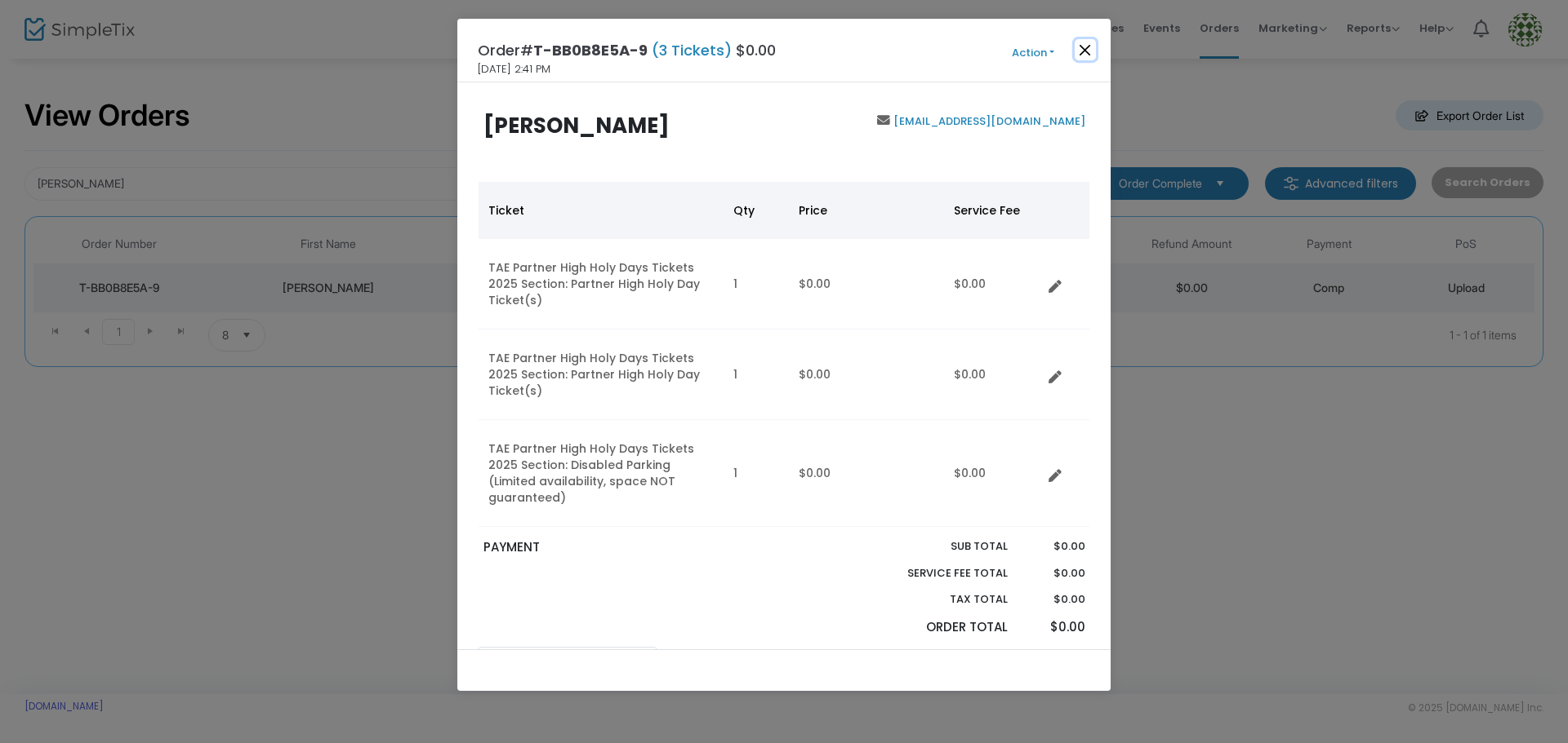
click at [1077, 52] on button "Close" at bounding box center [1085, 50] width 22 height 22
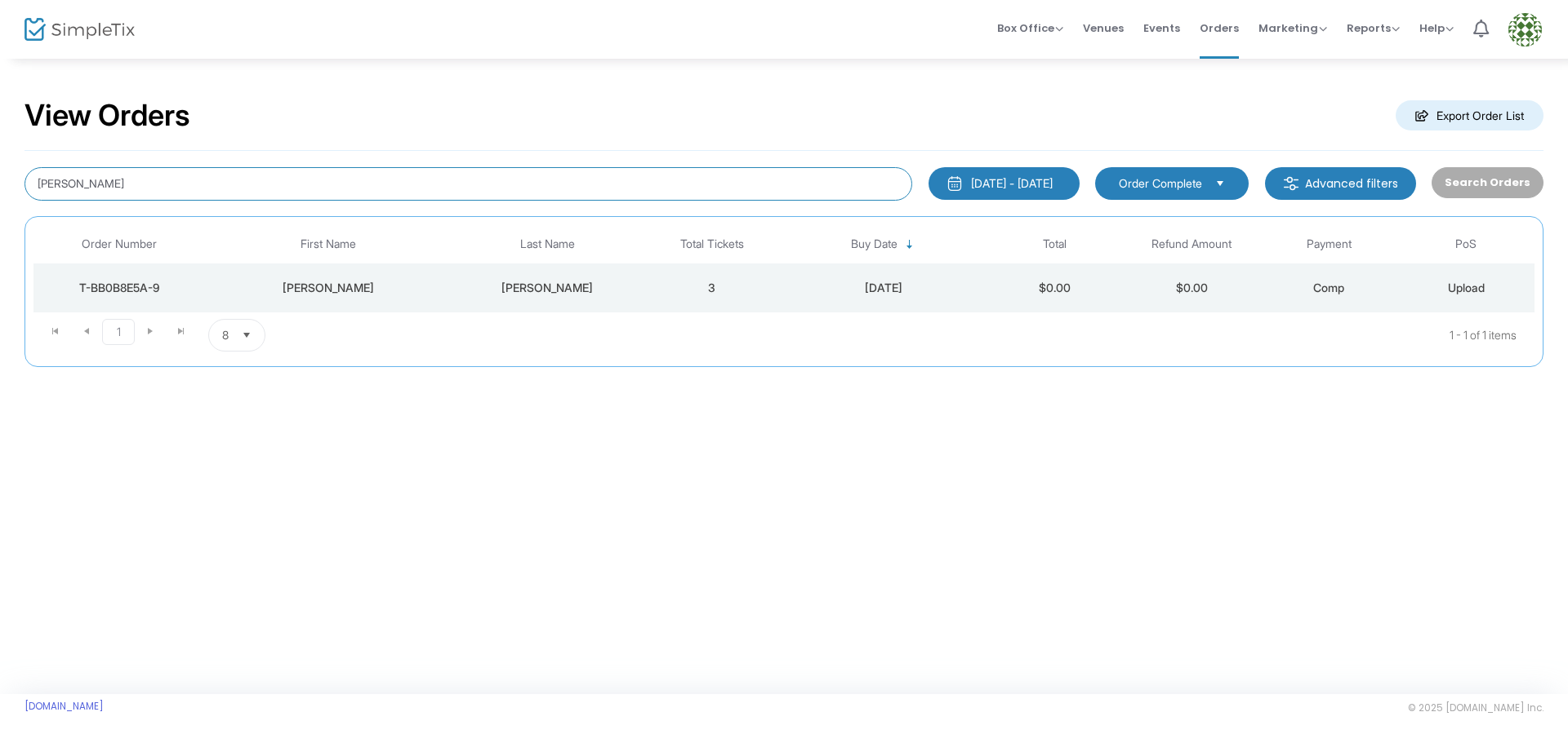
drag, startPoint x: 90, startPoint y: 181, endPoint x: -16, endPoint y: 179, distance: 106.0
click at [0, 179] on html "Processing... please wait Box Office Sell Tickets Bookings Sell Season Pass Ven…" at bounding box center [784, 371] width 1568 height 743
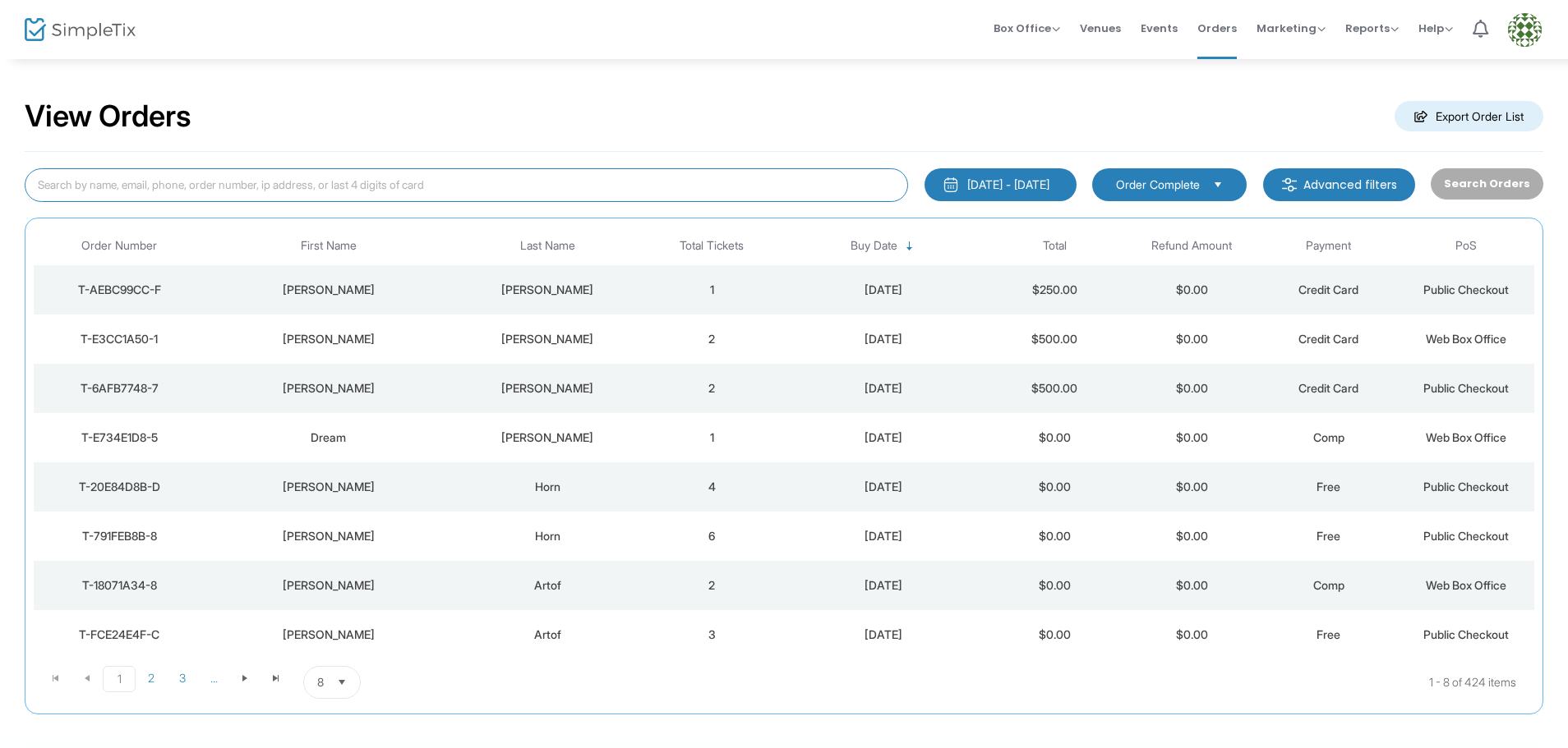
click at [95, 184] on input at bounding box center [466, 185] width 883 height 34
type input "[PERSON_NAME]"
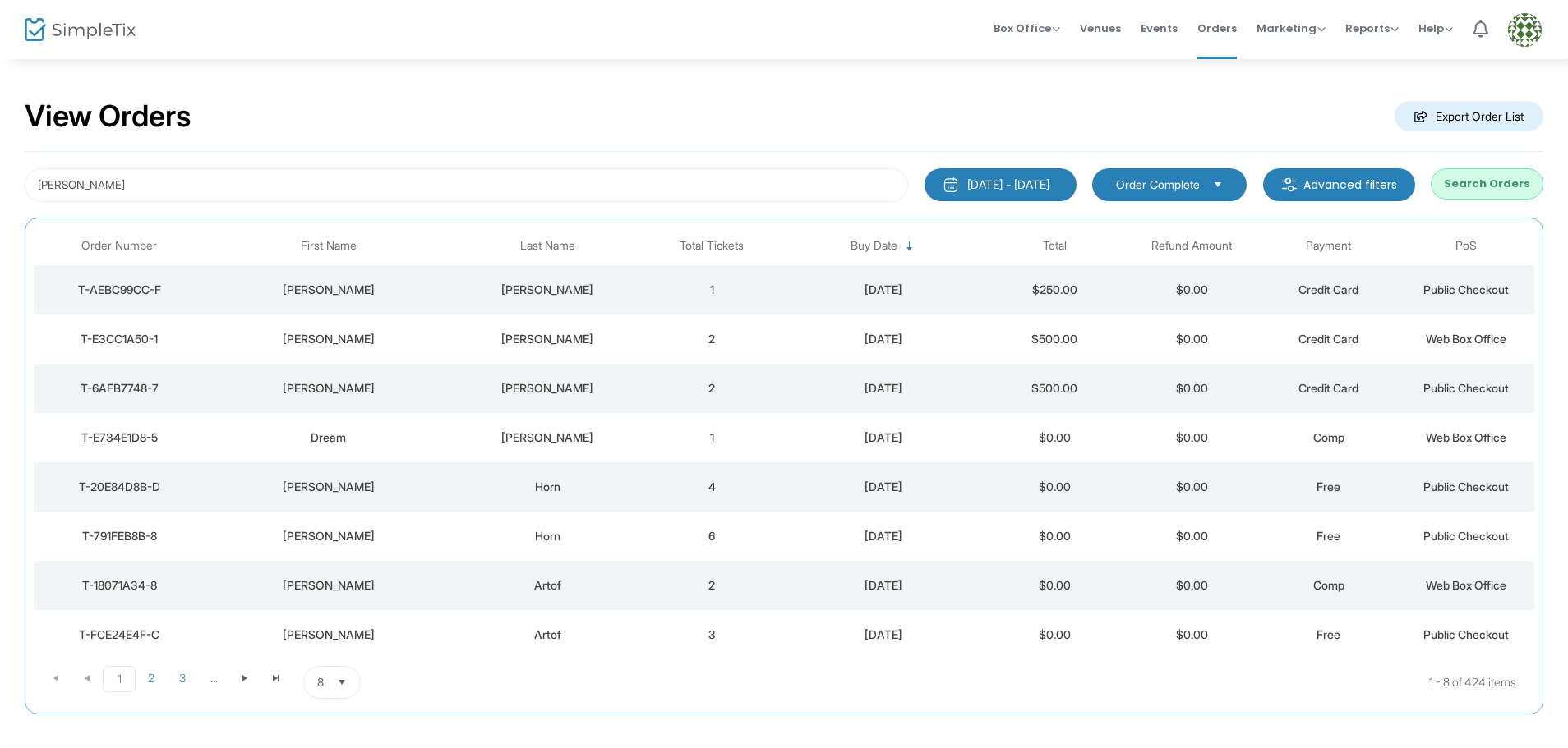
click at [1508, 179] on button "Search Orders" at bounding box center [1486, 184] width 112 height 32
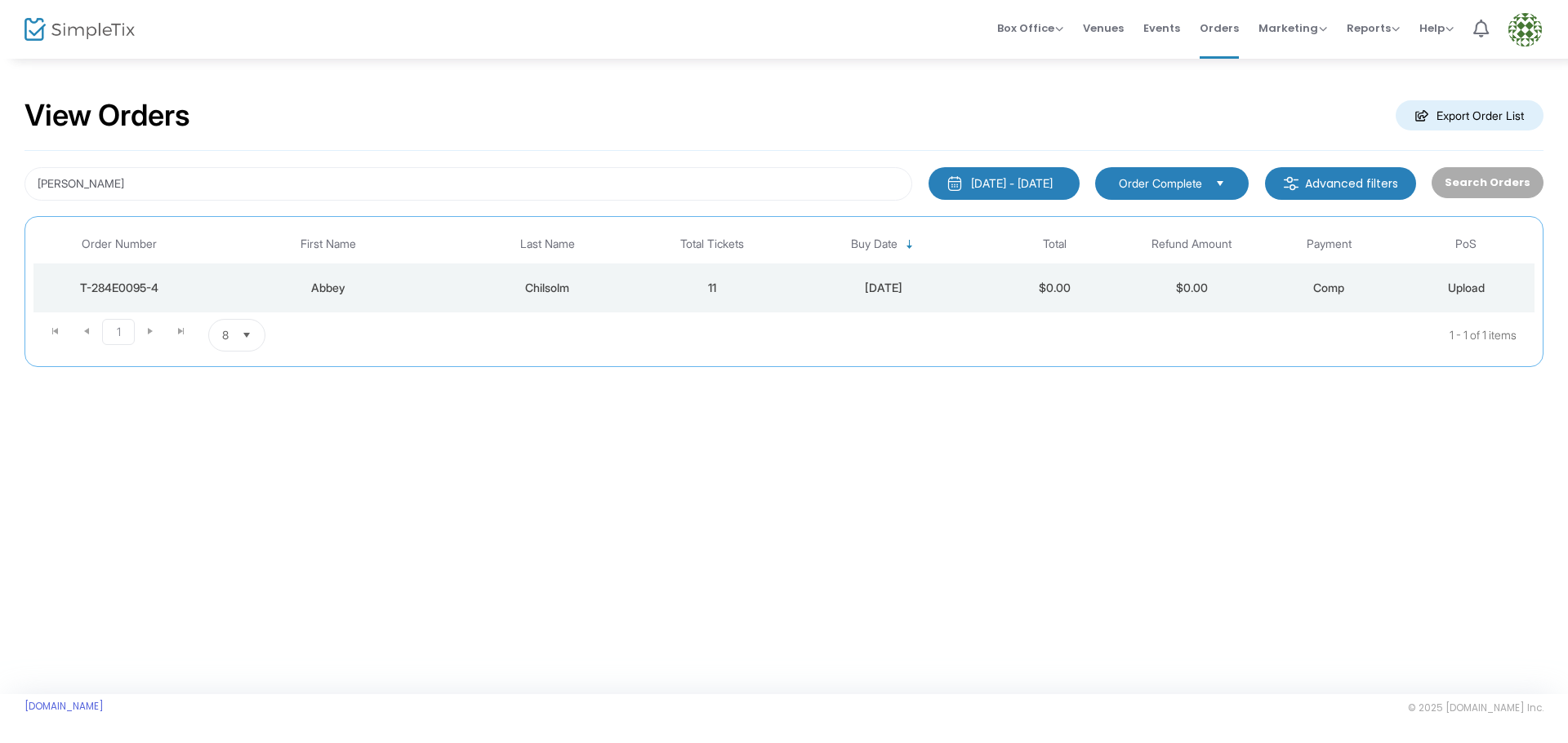
click at [1048, 178] on div "[DATE] - [DATE]" at bounding box center [1011, 183] width 81 height 17
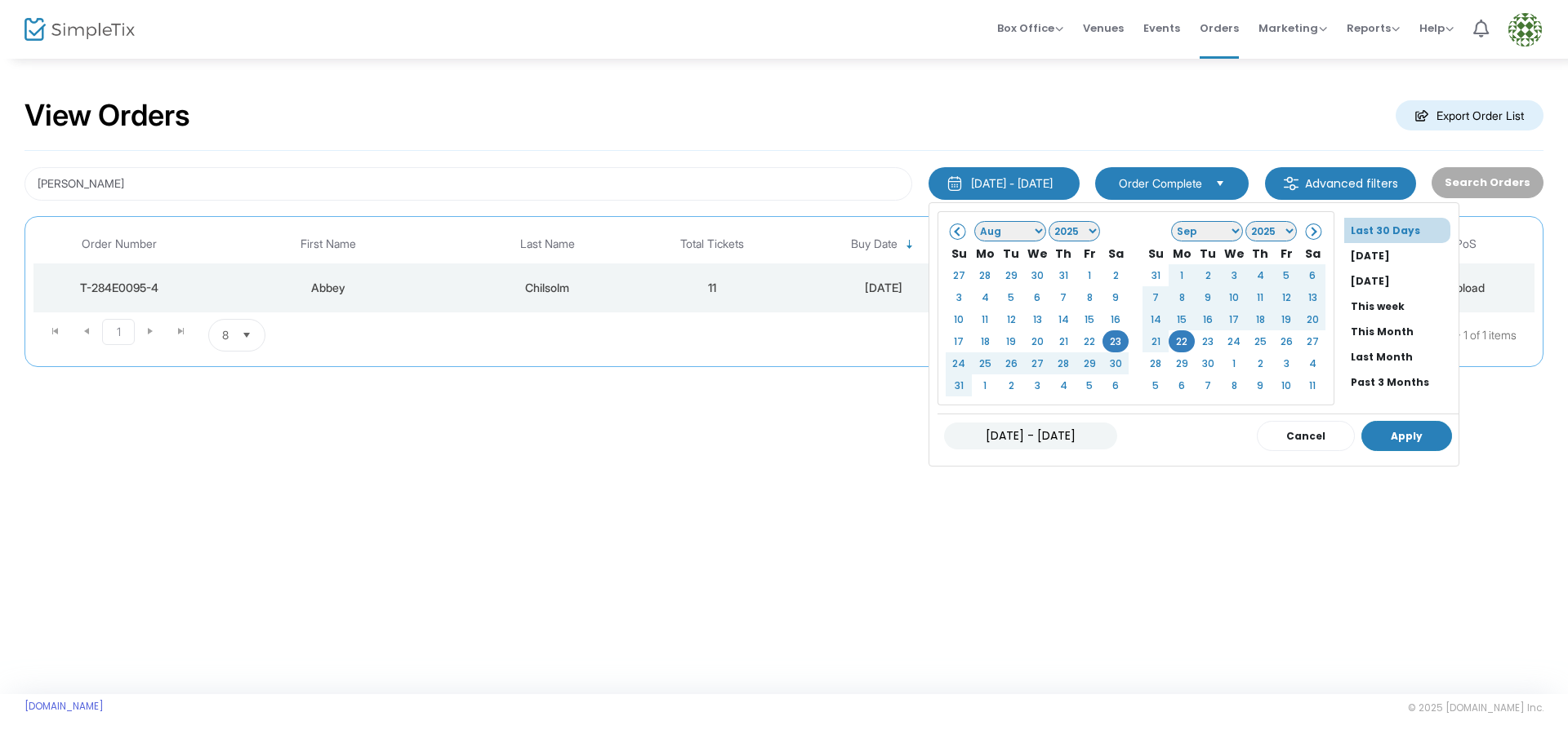
click at [1362, 437] on button "Apply" at bounding box center [1406, 436] width 91 height 30
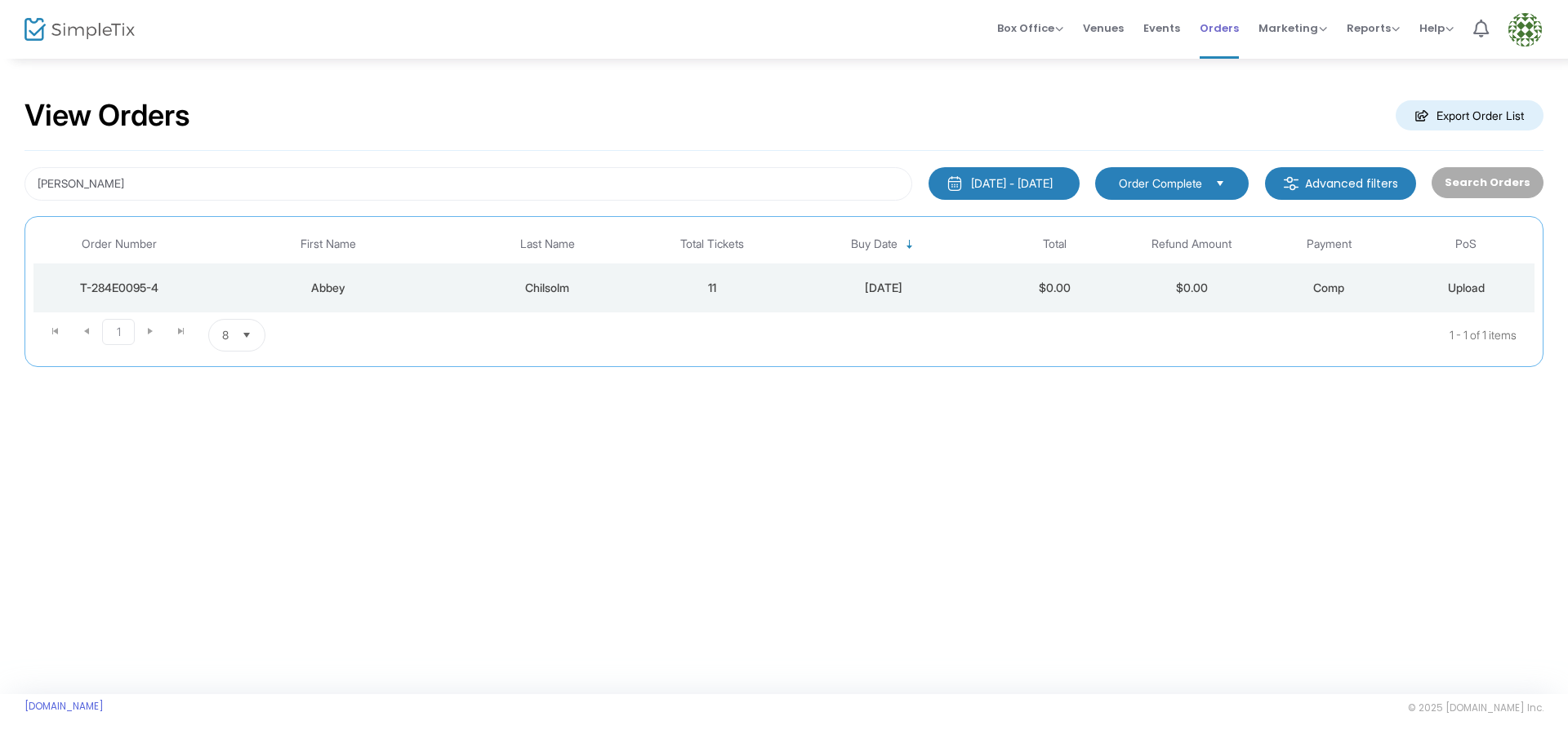
click at [1223, 27] on span "Orders" at bounding box center [1219, 28] width 39 height 42
drag, startPoint x: 110, startPoint y: 180, endPoint x: 11, endPoint y: 197, distance: 100.4
click at [11, 197] on div "View Orders Export Order List [PERSON_NAME] [DATE] - [DATE] Last 30 Days [DATE]…" at bounding box center [784, 240] width 1568 height 367
click at [1477, 184] on button "Search Orders" at bounding box center [1487, 183] width 112 height 31
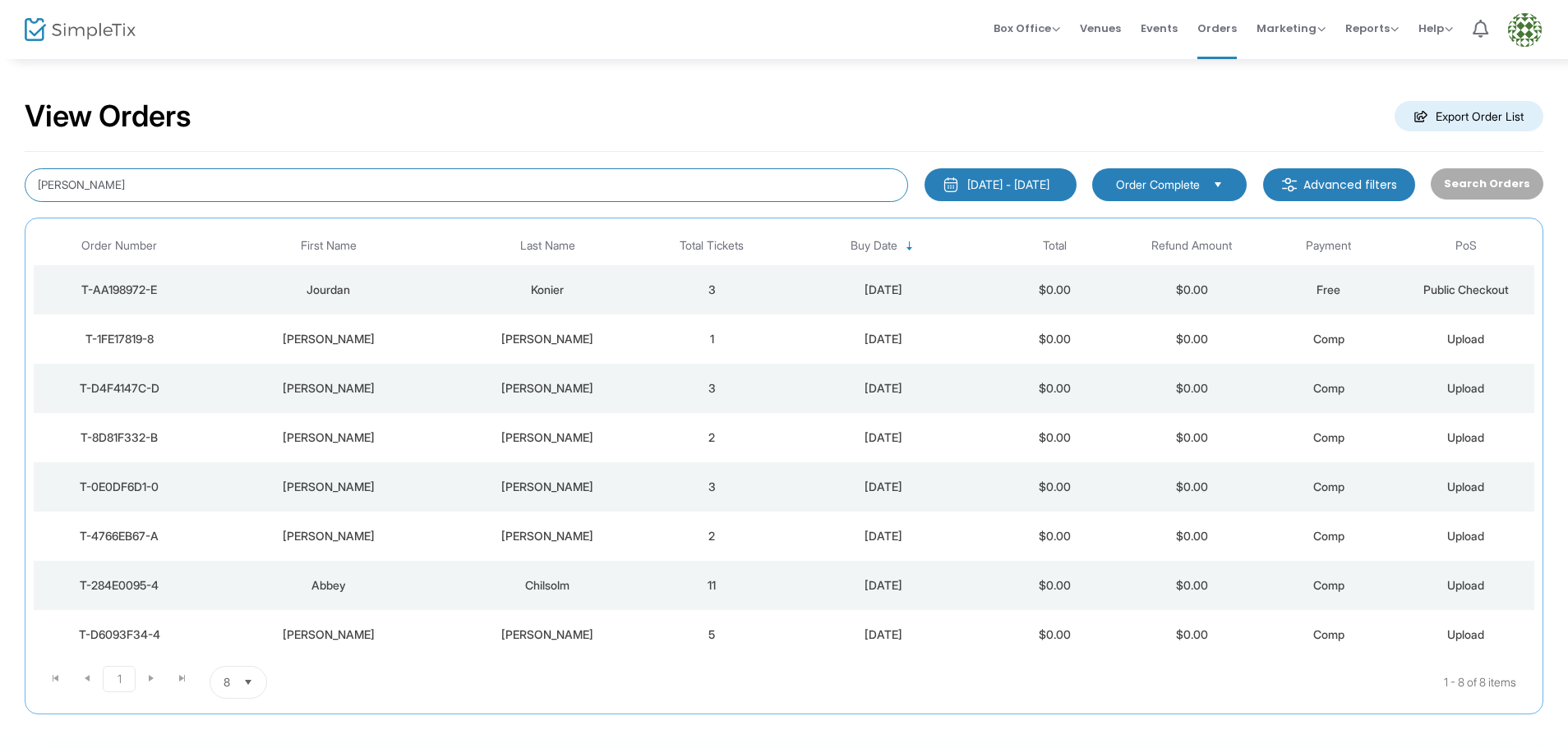
drag, startPoint x: 97, startPoint y: 191, endPoint x: 90, endPoint y: 185, distance: 9.2
click at [98, 192] on input "[PERSON_NAME]" at bounding box center [466, 185] width 883 height 34
type input "d"
type input "alliosn"
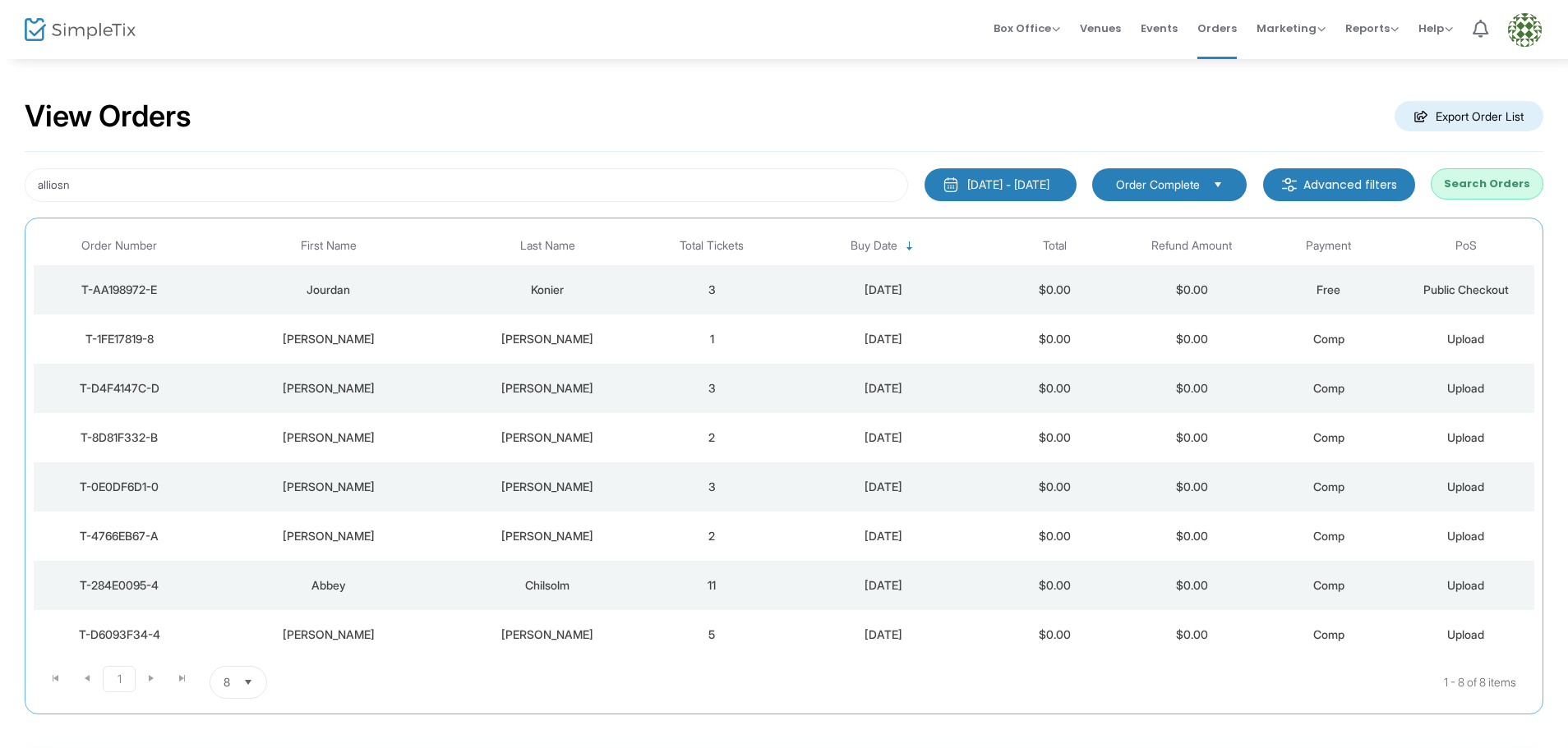
click at [1462, 184] on button "Search Orders" at bounding box center [1486, 184] width 112 height 32
